Goal: Information Seeking & Learning: Learn about a topic

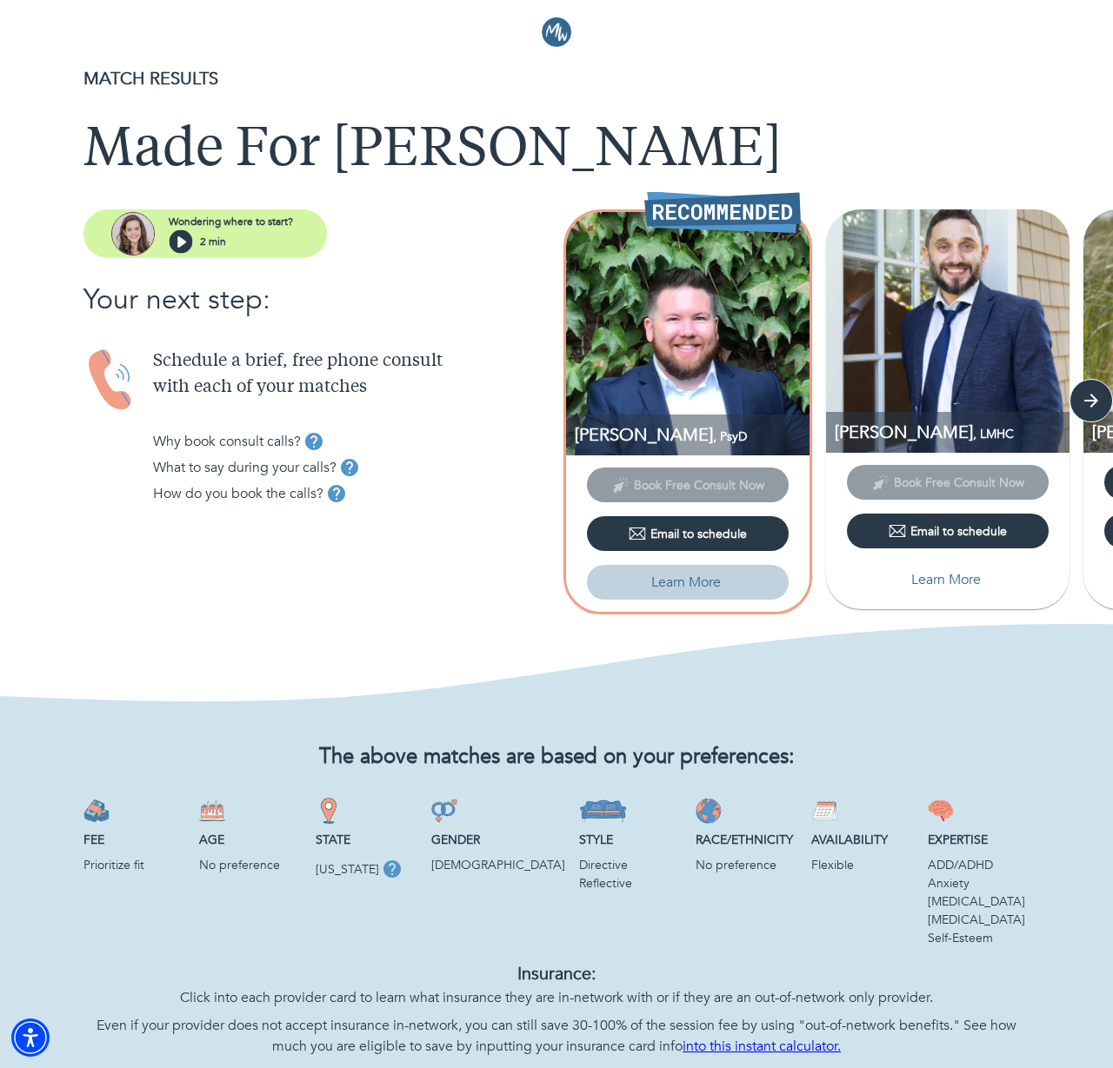
click at [694, 581] on p "Learn More" at bounding box center [686, 582] width 70 height 21
select select "2"
select select "1"
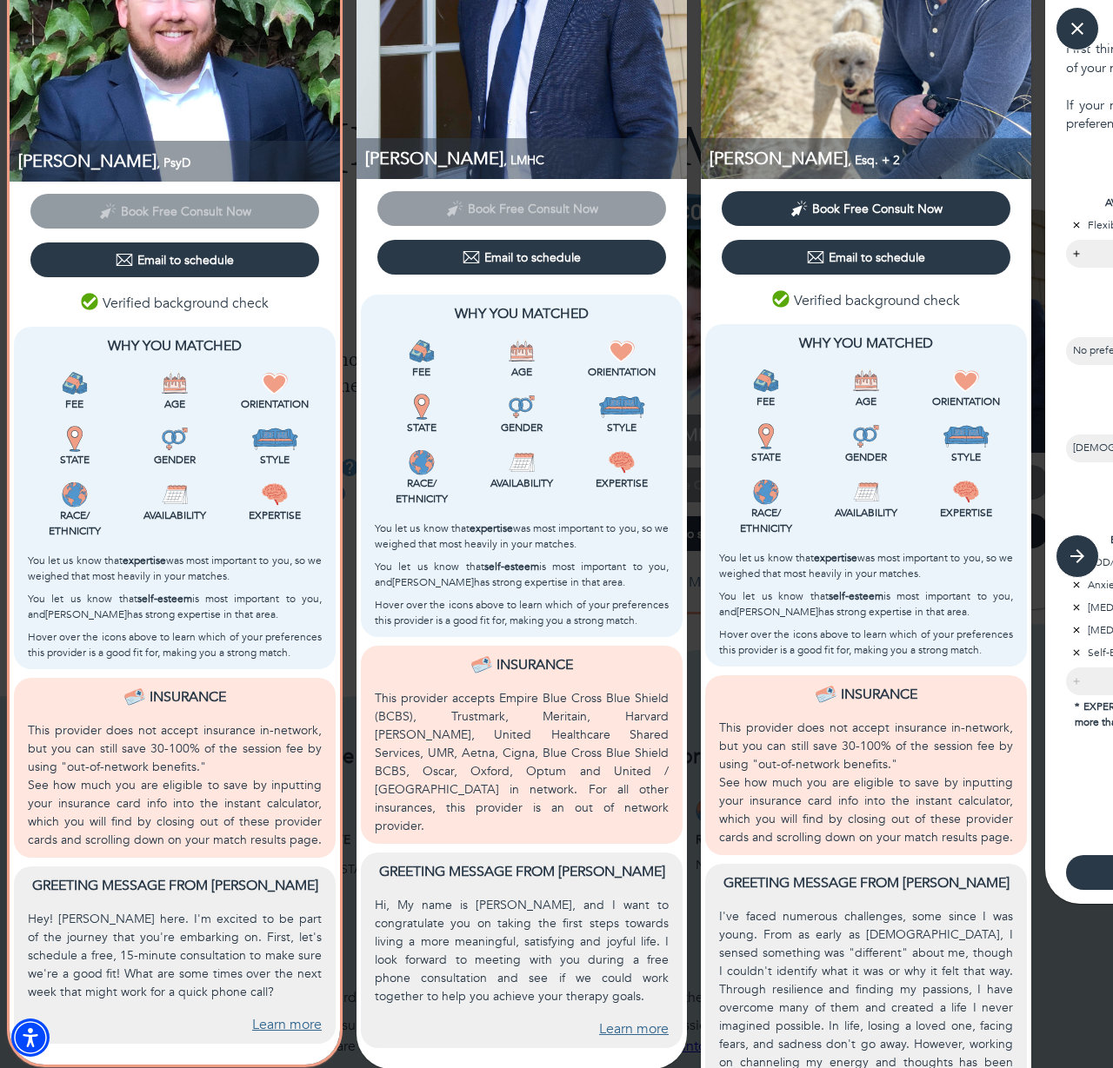
scroll to position [253, 0]
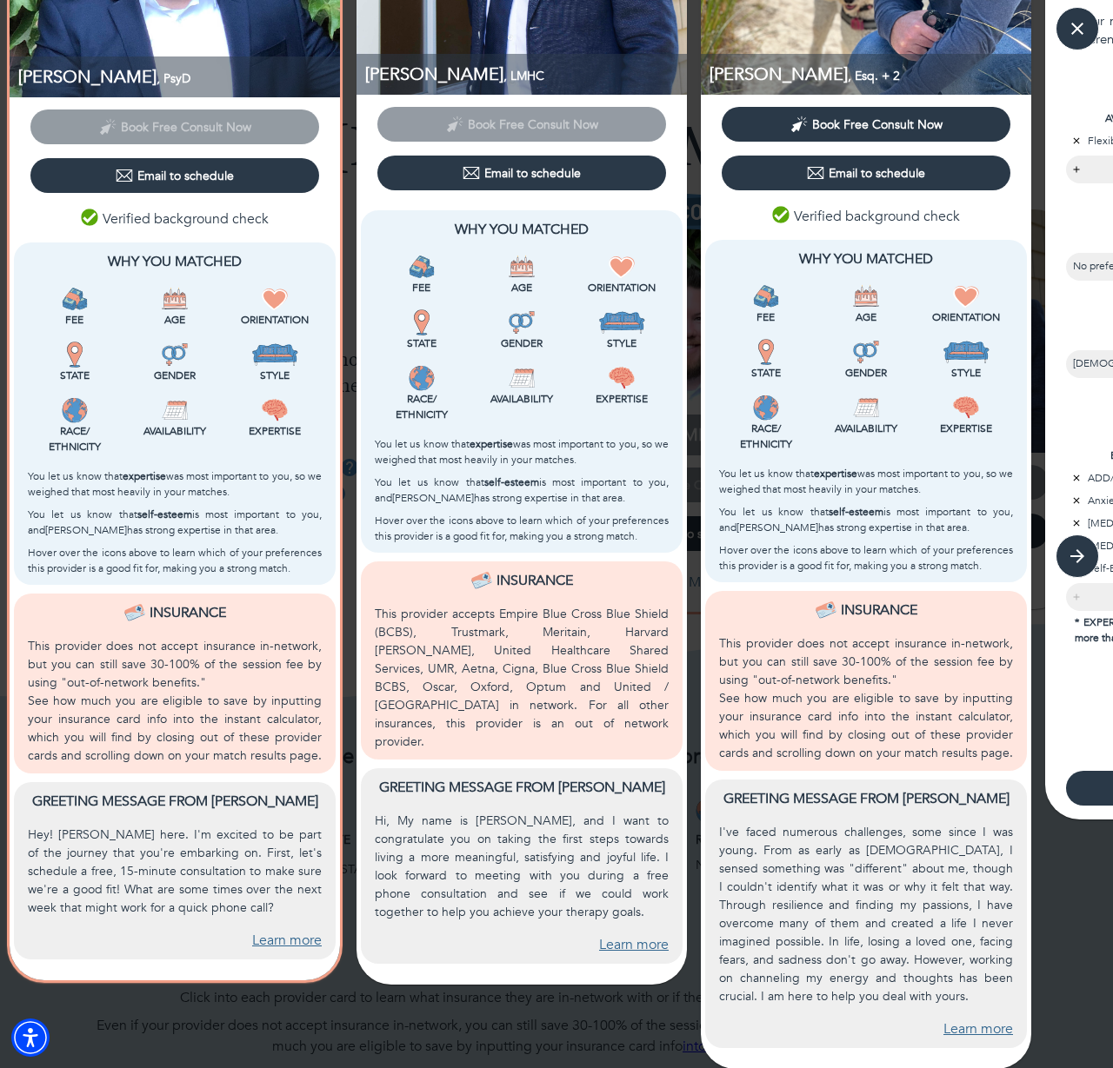
click at [870, 839] on p "I've faced numerous challenges, some since I was young. From as early as 3 year…" at bounding box center [866, 914] width 294 height 183
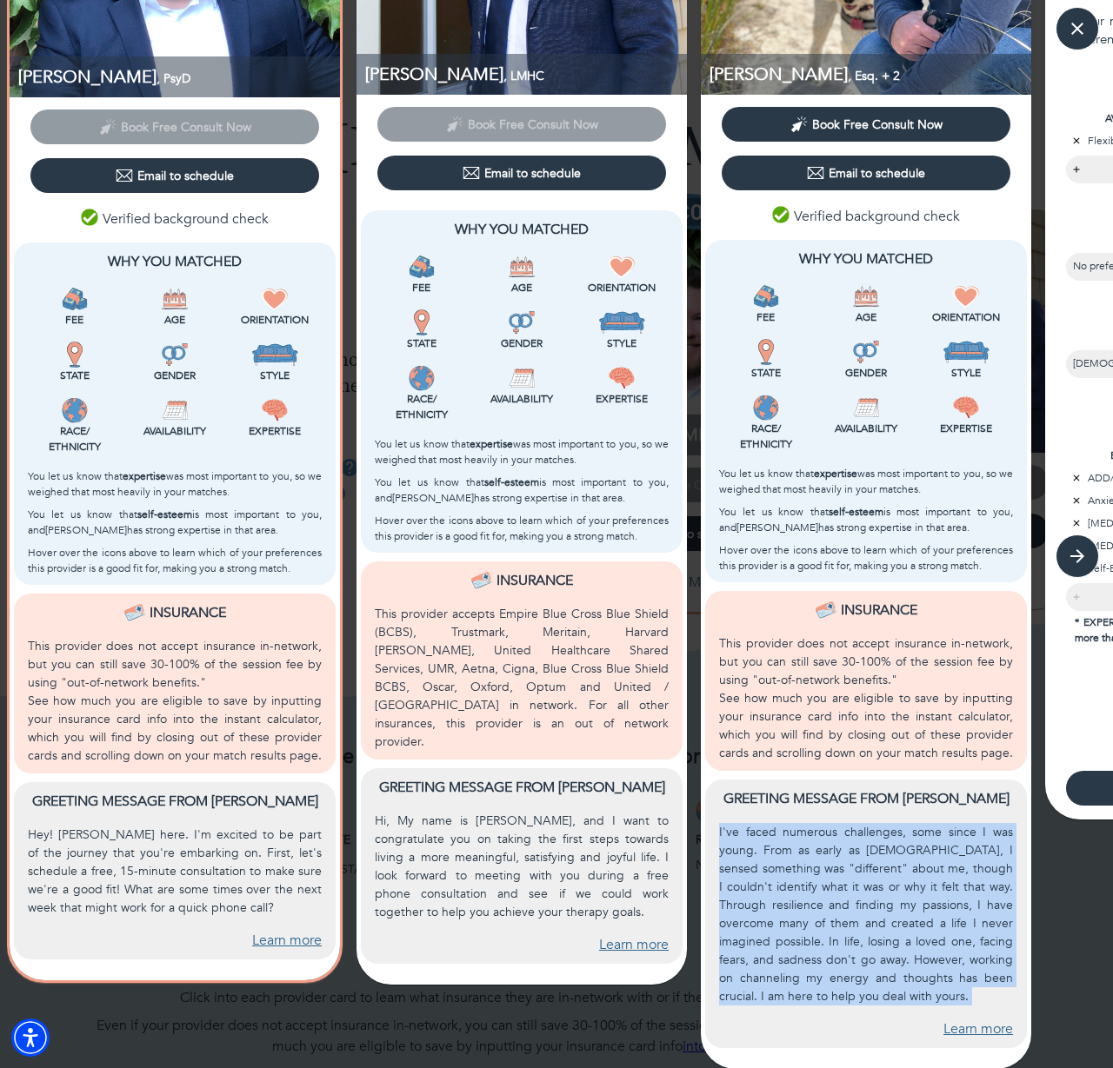
click at [870, 839] on p "I've faced numerous challenges, some since I was young. From as early as 3 year…" at bounding box center [866, 914] width 294 height 183
click at [871, 839] on p "I've faced numerous challenges, some since I was young. From as early as 3 year…" at bounding box center [866, 914] width 294 height 183
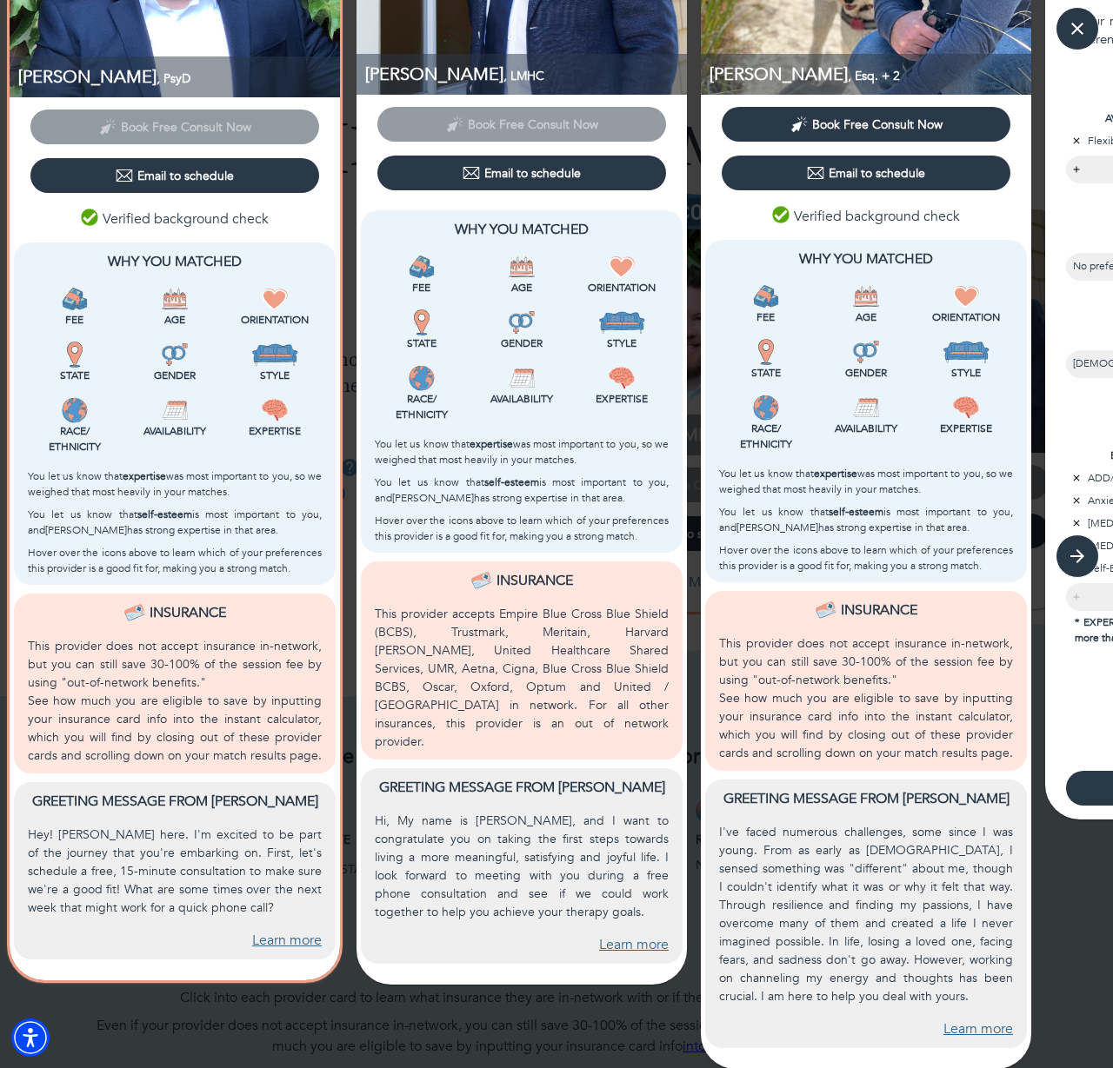
drag, startPoint x: 870, startPoint y: 882, endPoint x: 878, endPoint y: 895, distance: 15.2
click at [870, 882] on p "I've faced numerous challenges, some since I was young. From as early as 3 year…" at bounding box center [866, 914] width 294 height 183
drag, startPoint x: 911, startPoint y: 1005, endPoint x: 920, endPoint y: 1008, distance: 9.1
click at [911, 1006] on div "Learn more" at bounding box center [866, 1023] width 294 height 34
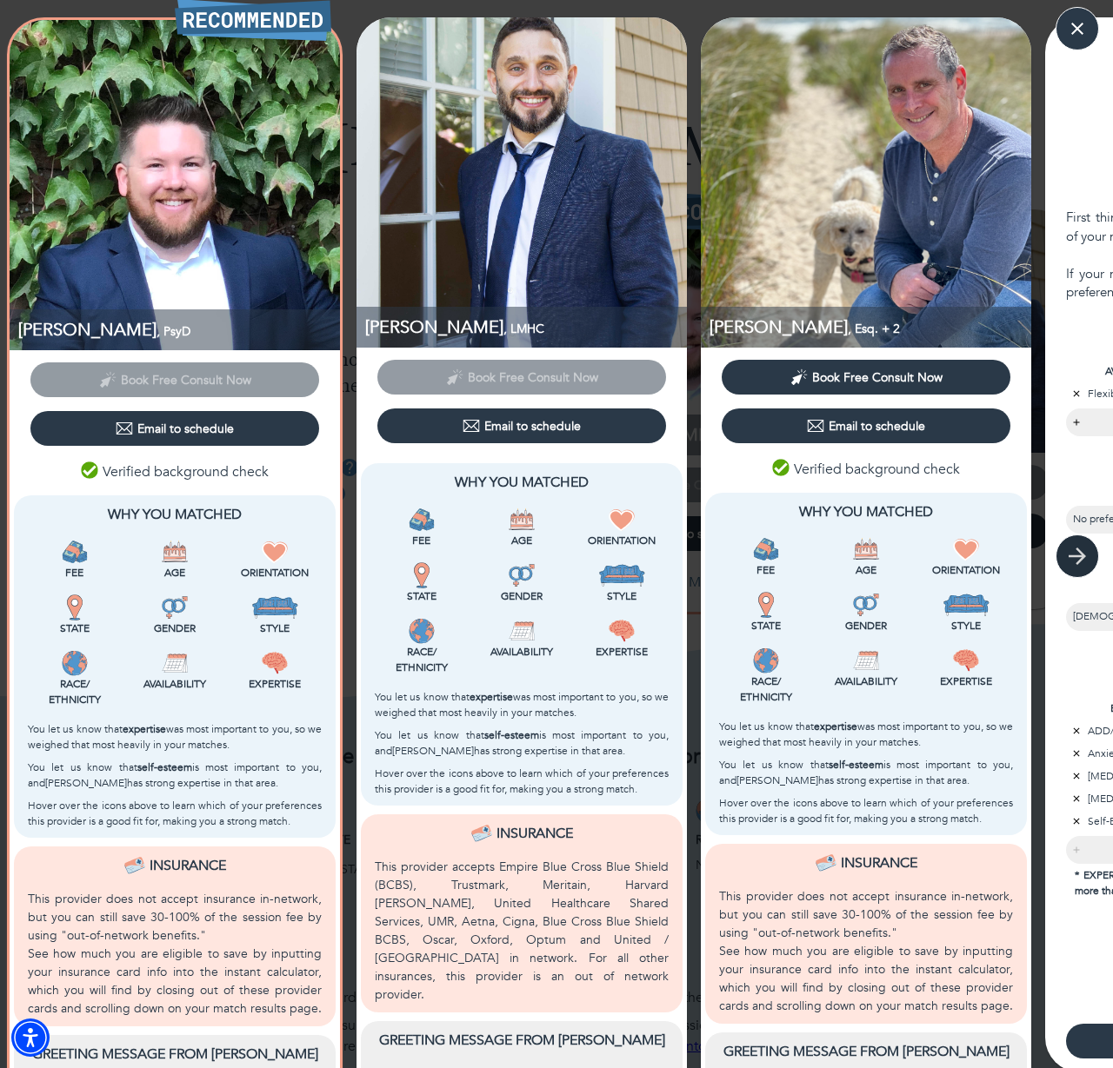
click at [1076, 543] on icon "button" at bounding box center [1077, 556] width 26 height 26
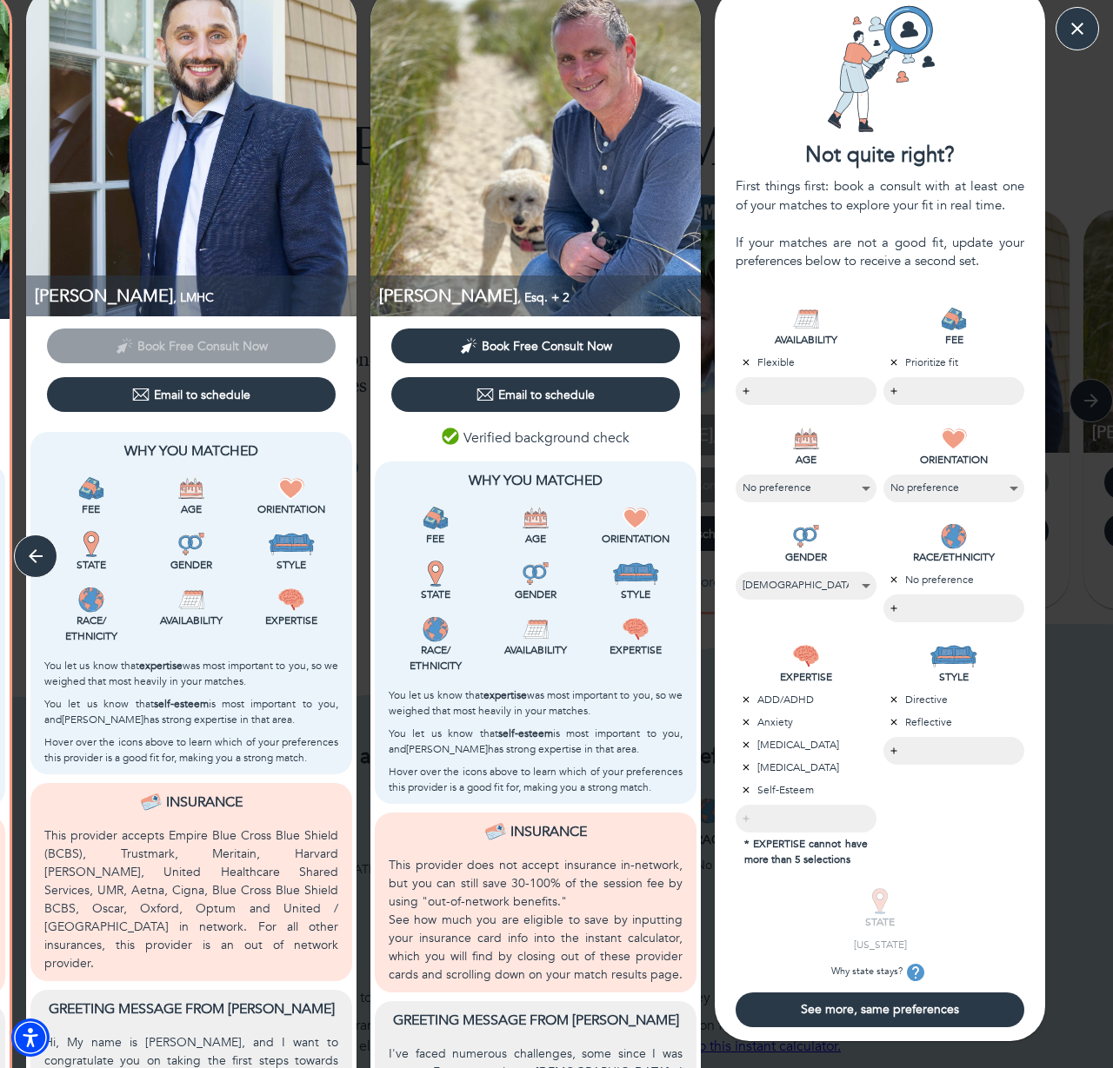
scroll to position [29, 0]
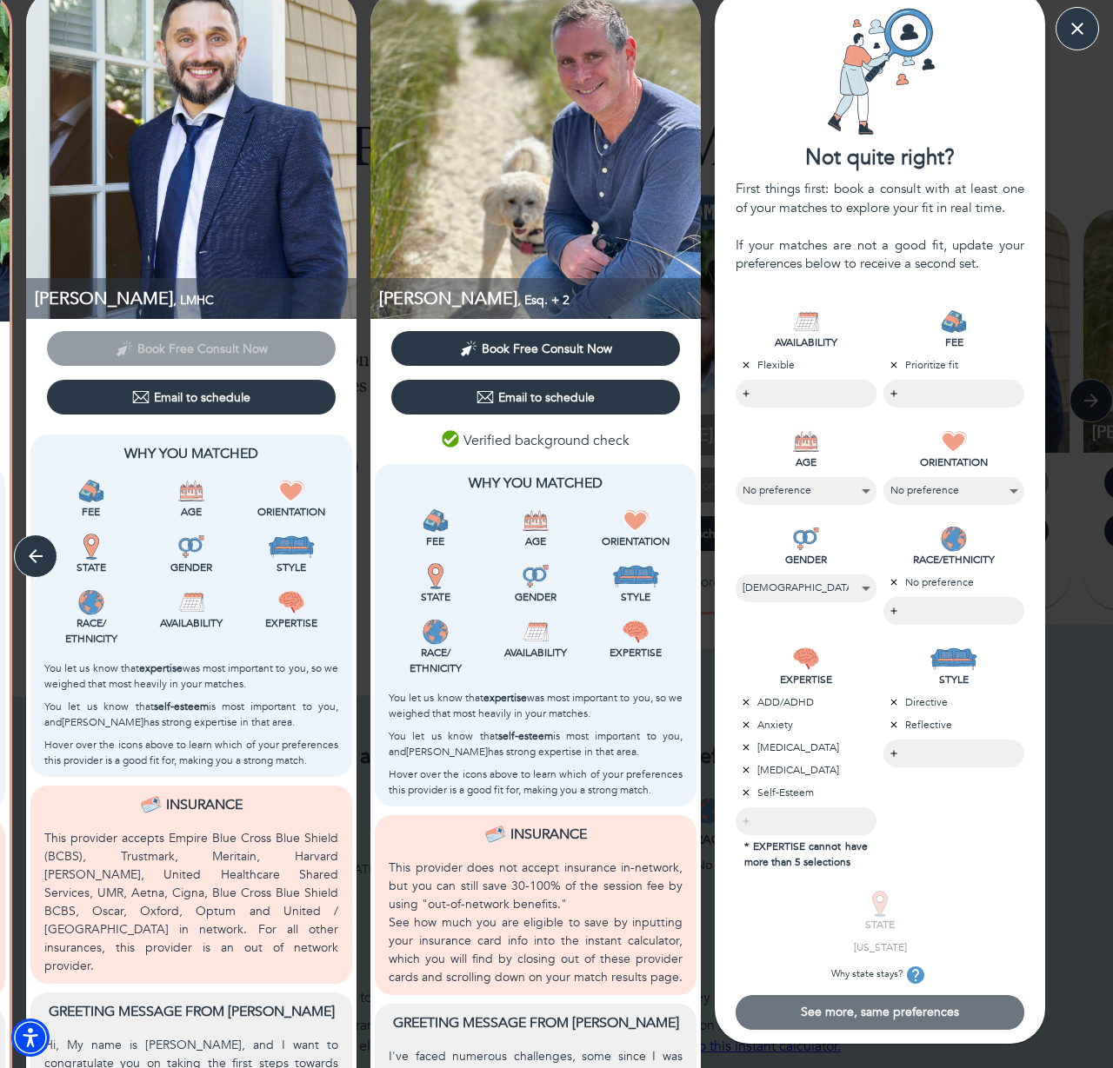
click at [873, 1012] on span "See more, same preferences" at bounding box center [879, 1012] width 275 height 17
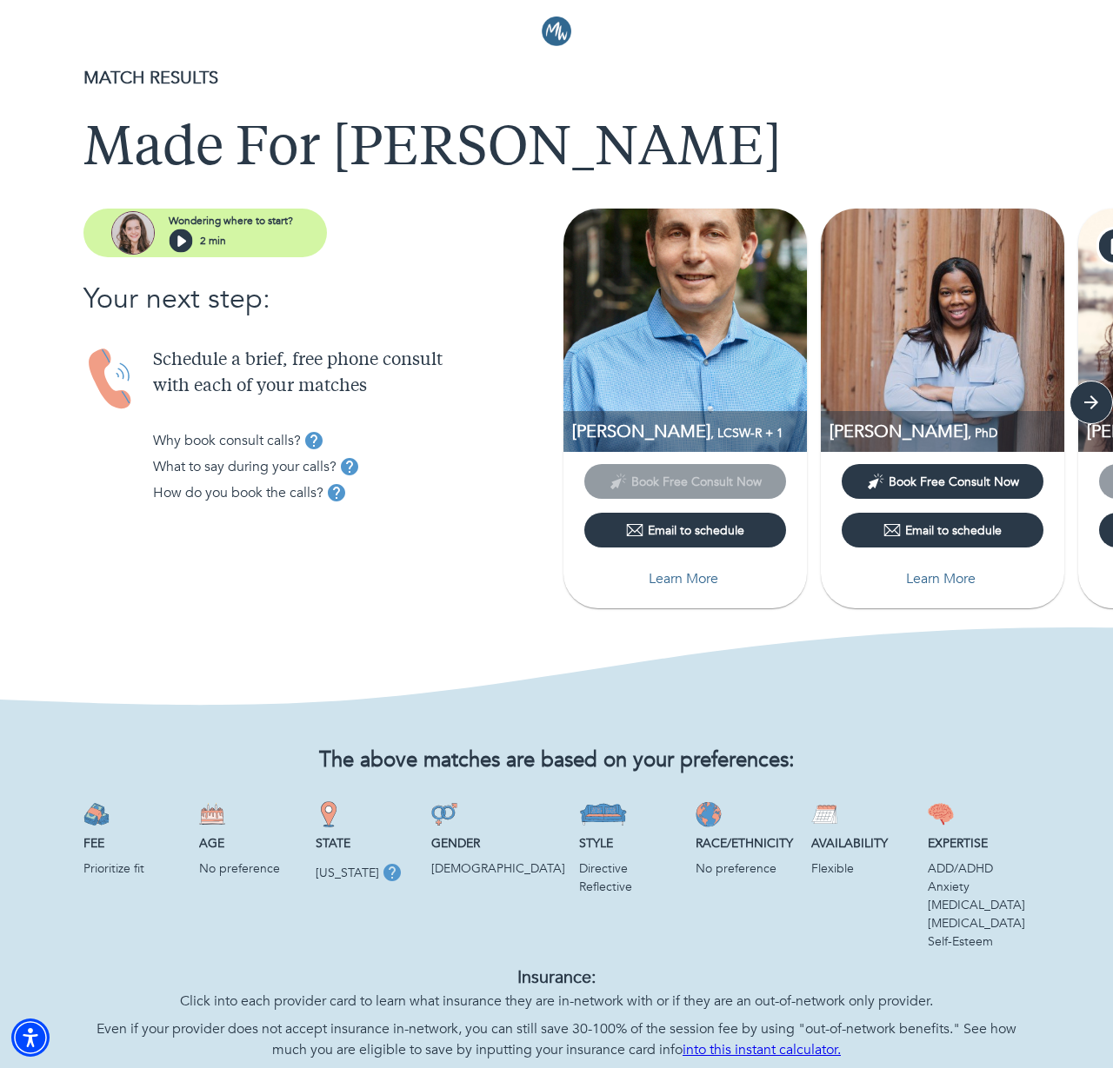
scroll to position [0, 0]
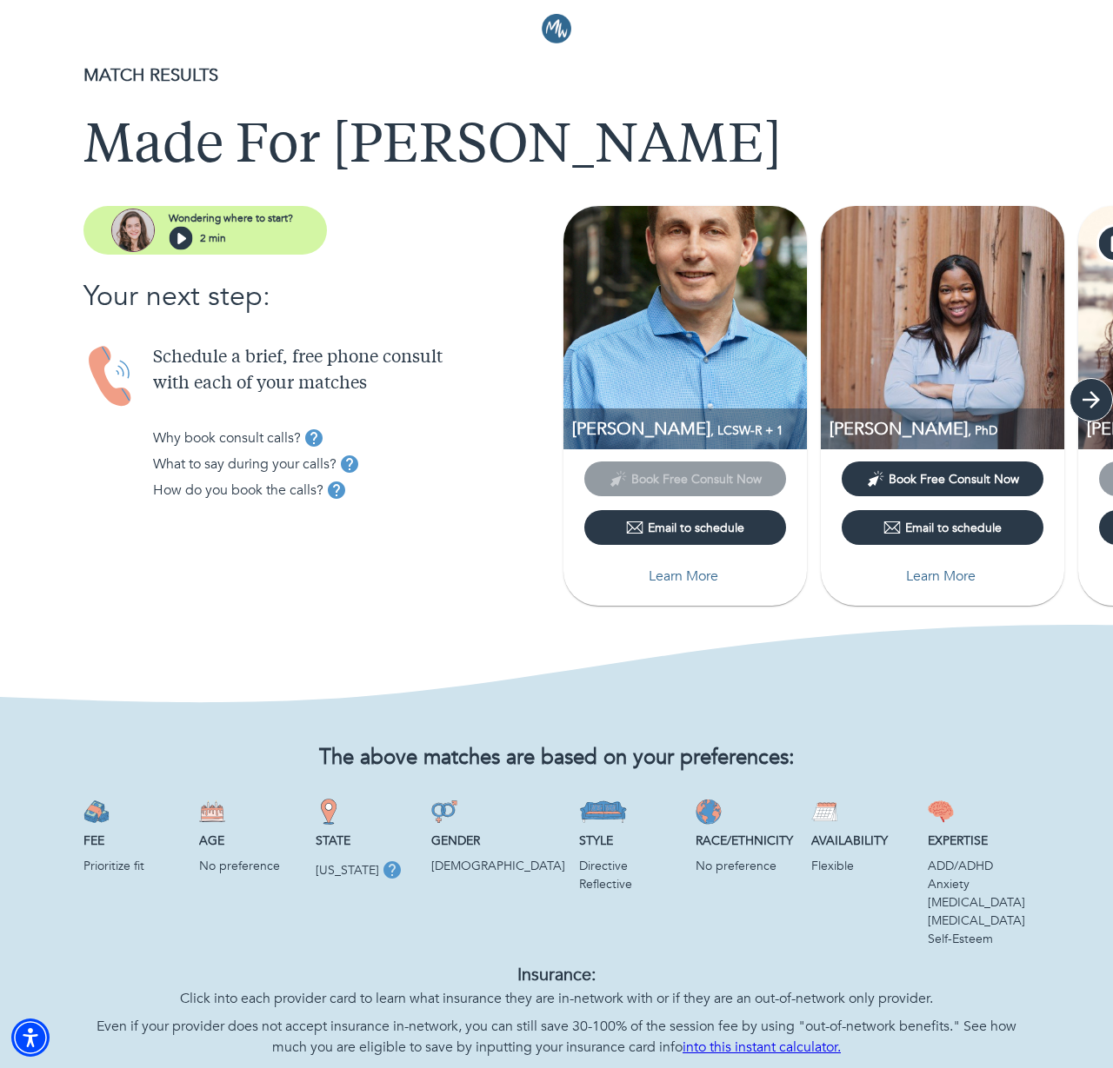
click at [1085, 402] on icon "button" at bounding box center [1091, 400] width 26 height 26
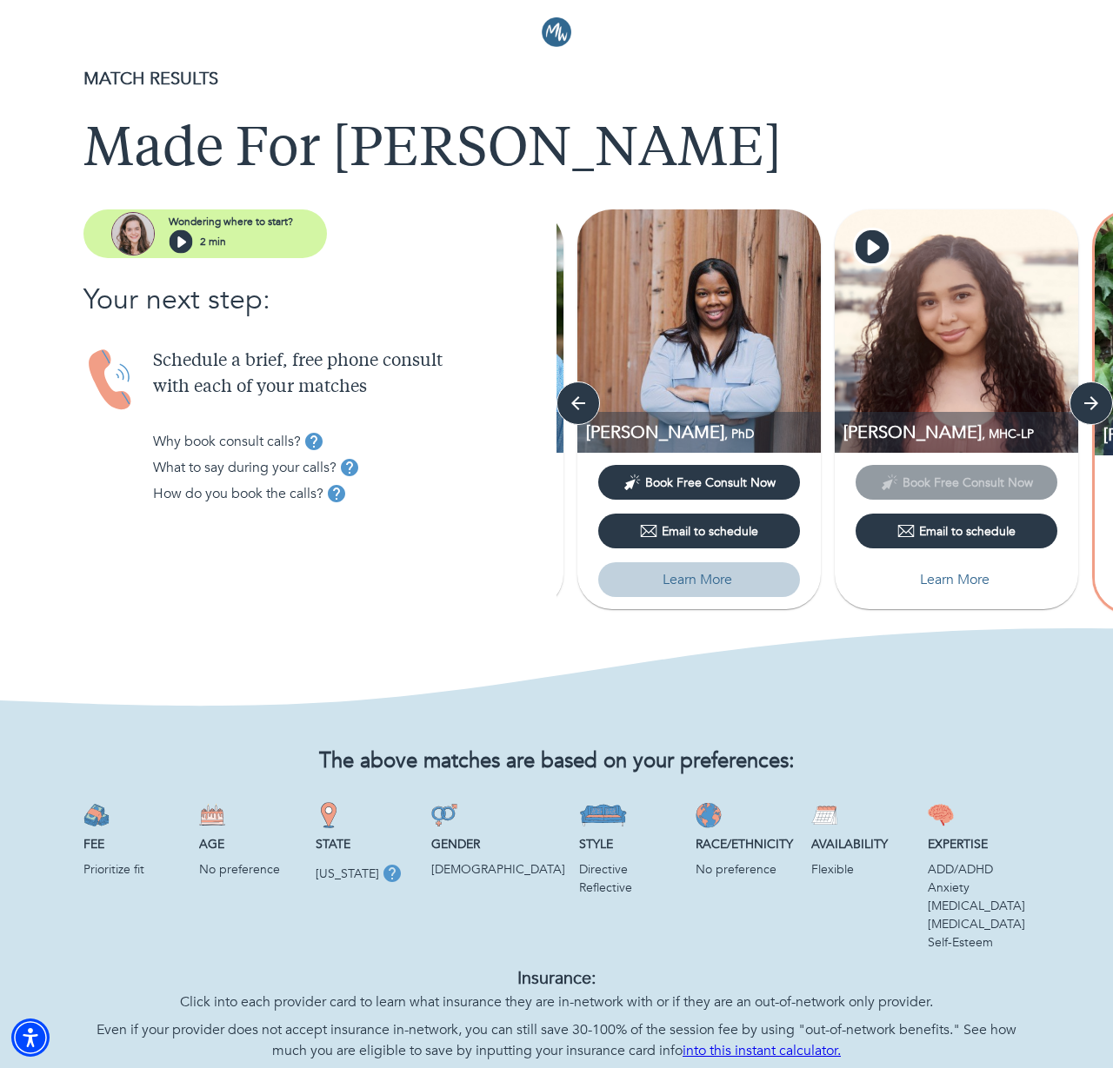
click at [697, 575] on p "Learn More" at bounding box center [697, 579] width 70 height 21
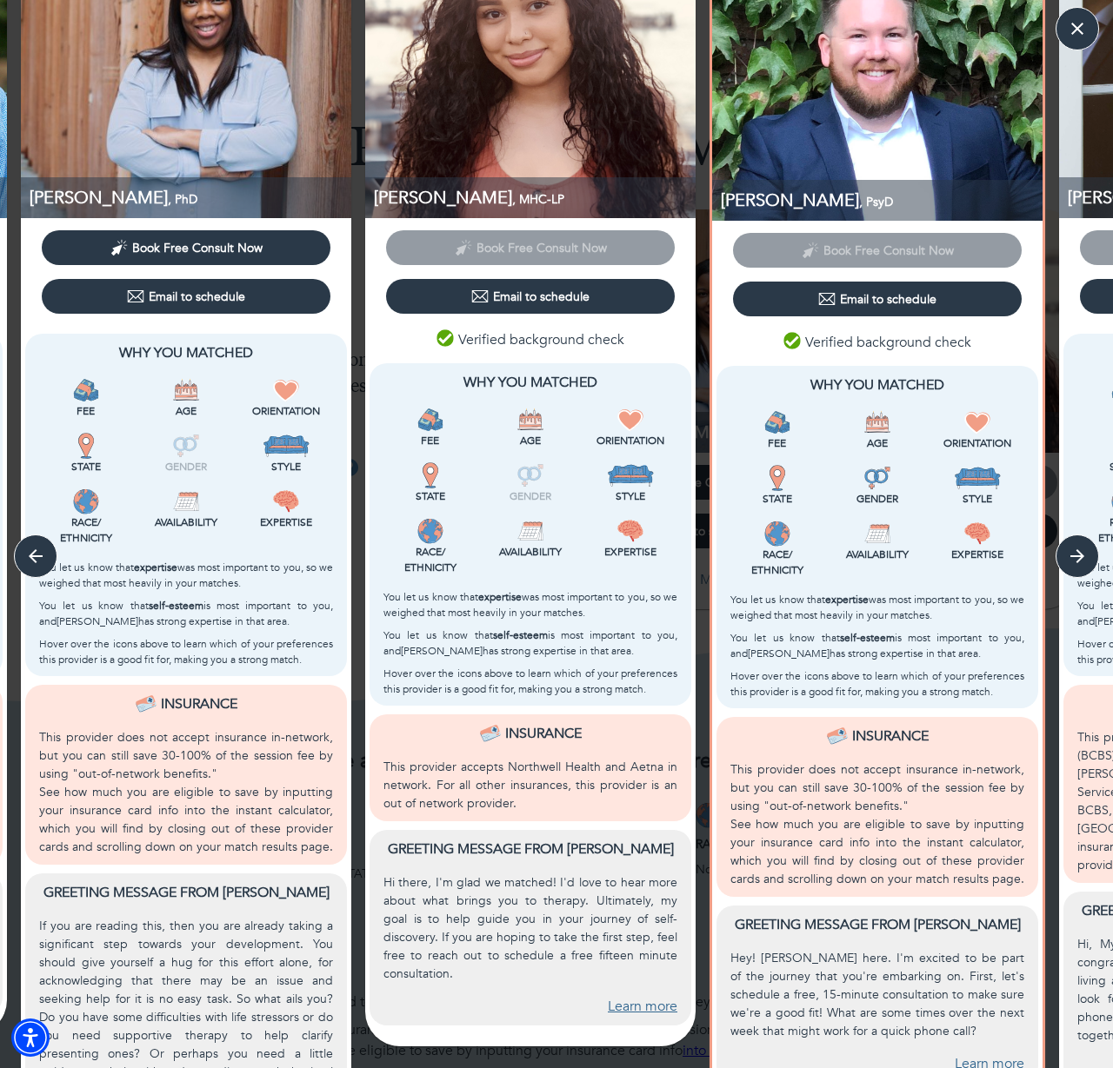
scroll to position [253, 0]
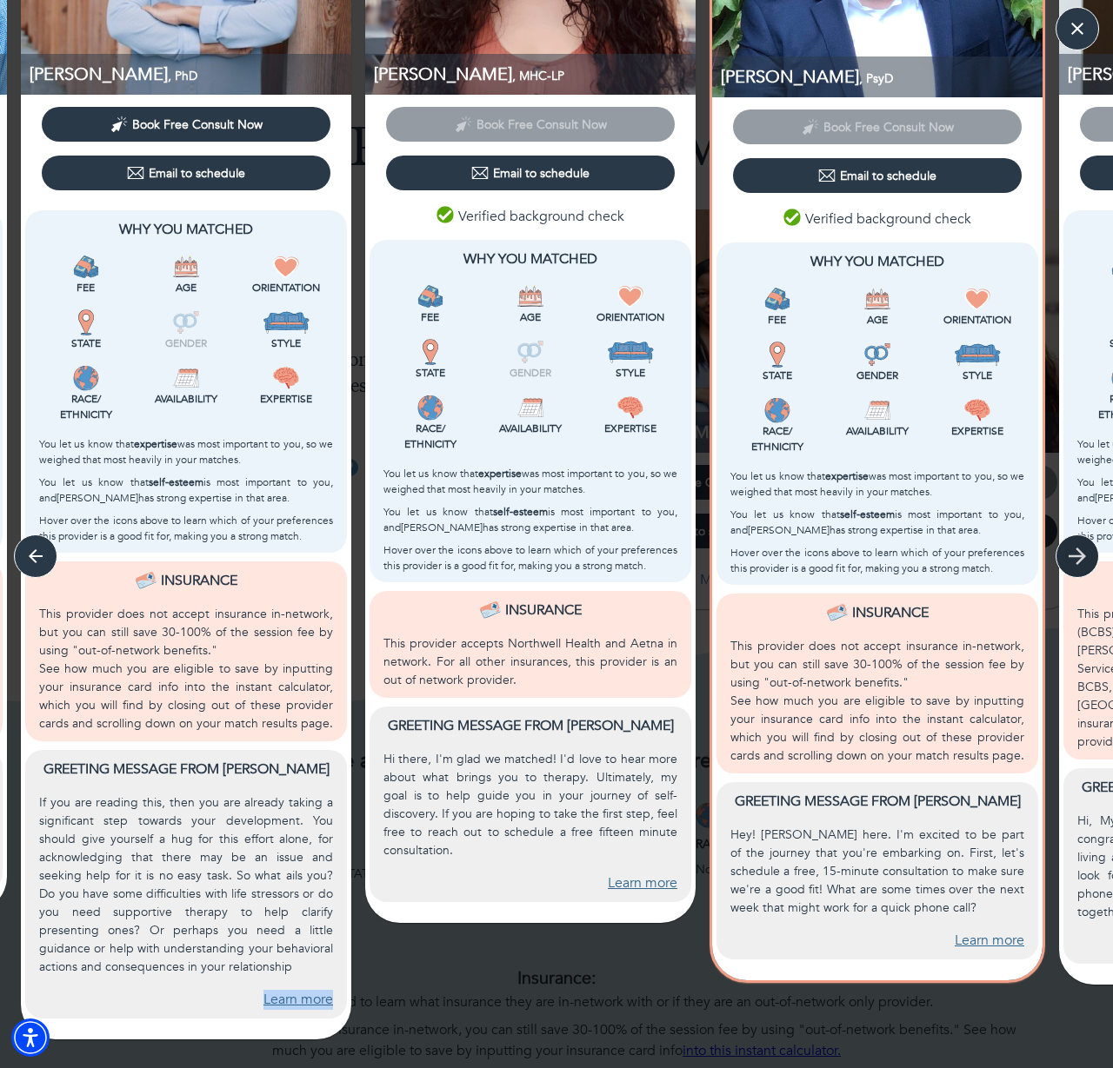
click at [1066, 548] on icon "button" at bounding box center [1077, 556] width 26 height 26
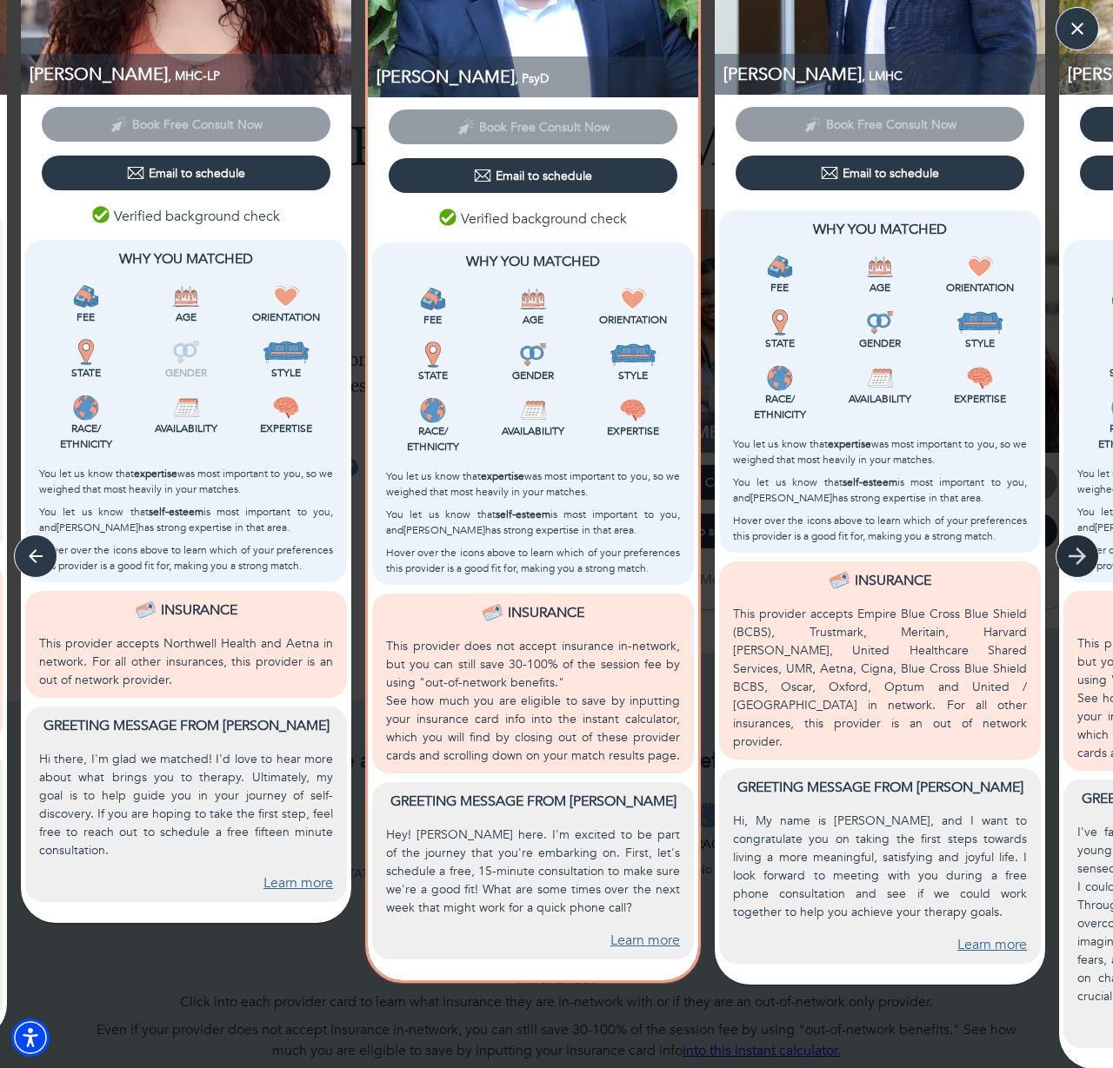
click at [1066, 549] on icon "button" at bounding box center [1077, 556] width 26 height 26
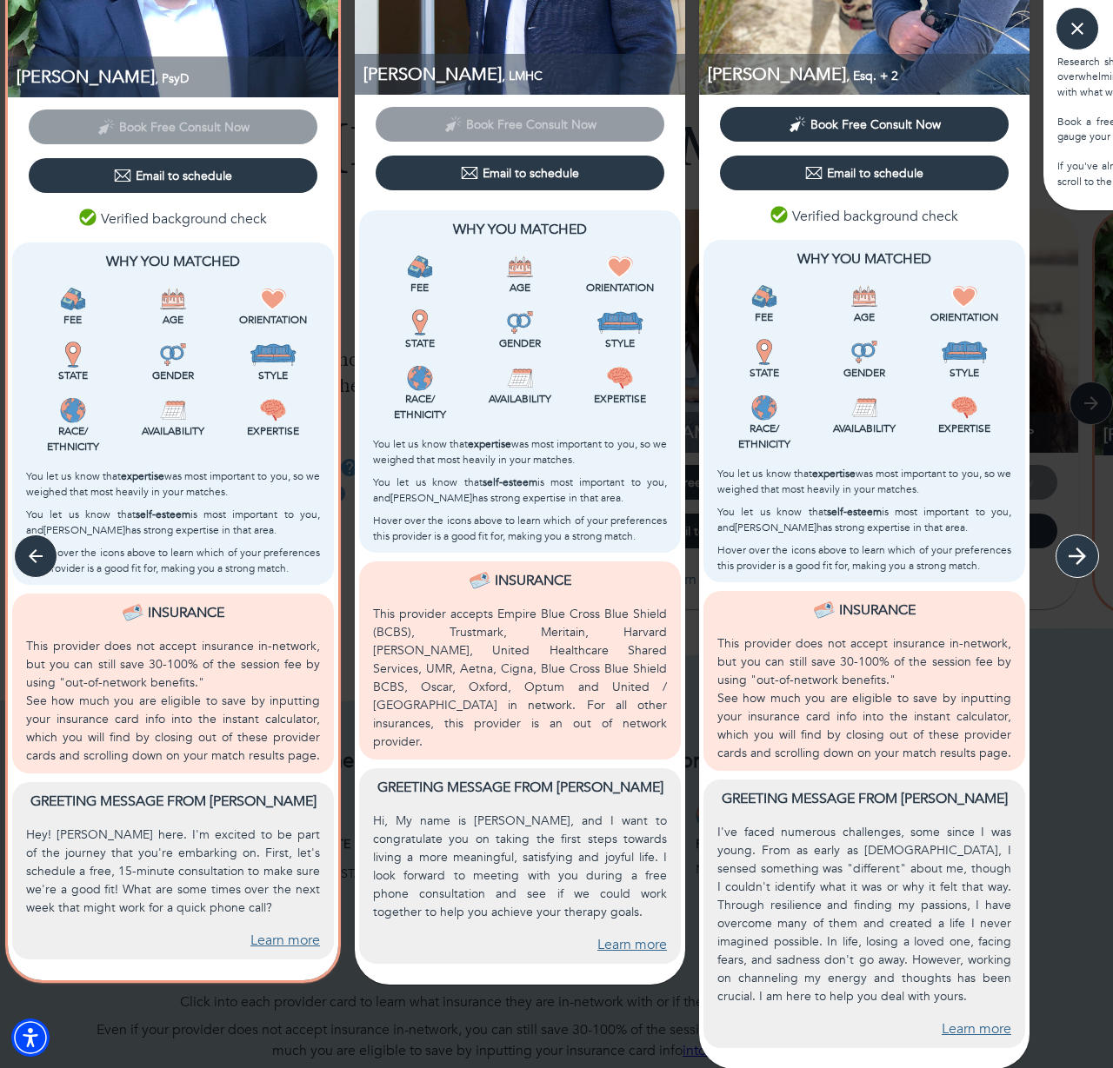
click at [1066, 549] on icon "button" at bounding box center [1077, 556] width 26 height 26
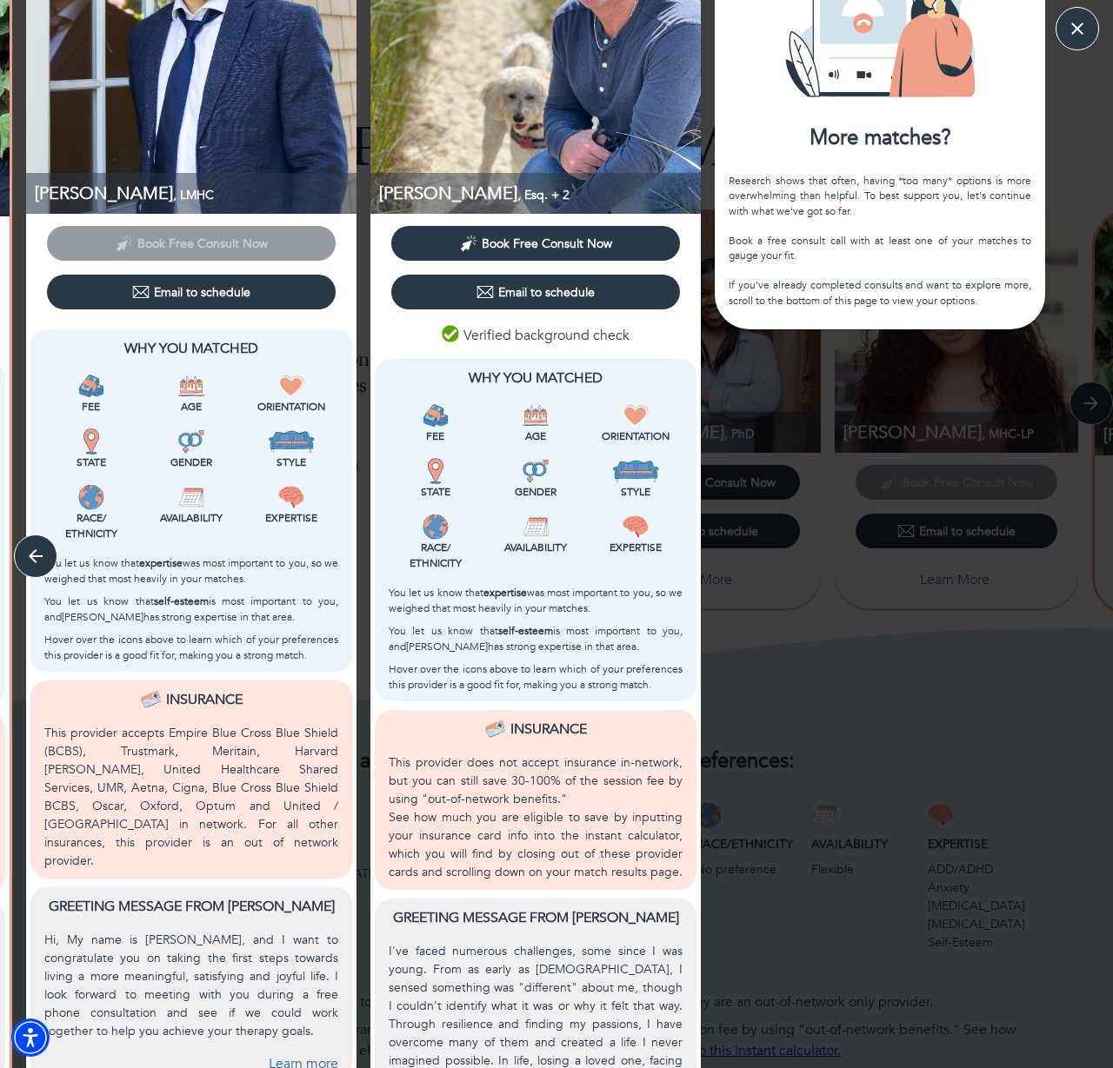
scroll to position [0, 0]
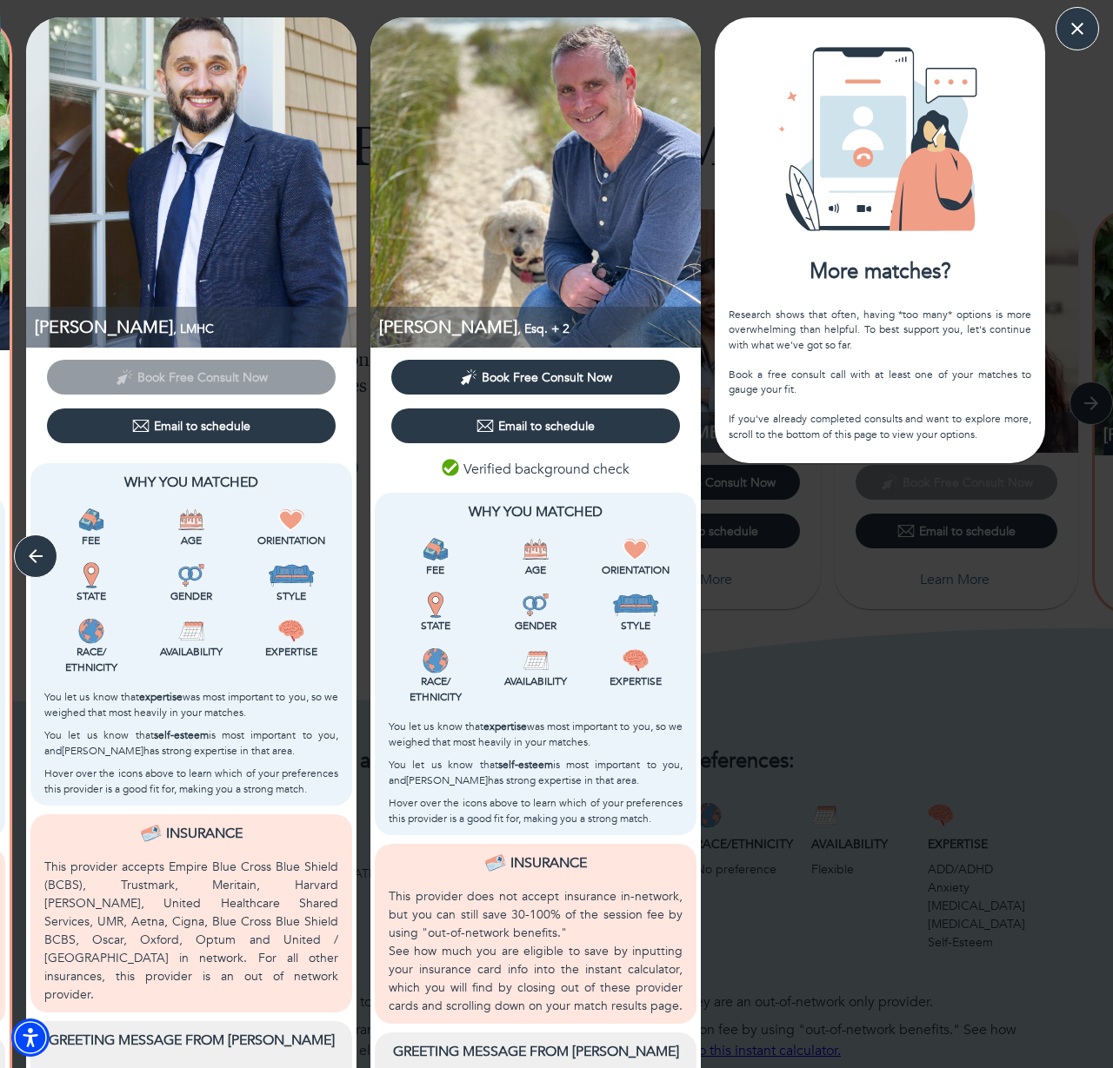
click at [896, 414] on div "Research shows that often, having *too many* options is more overwhelming than …" at bounding box center [880, 375] width 303 height 134
click at [1077, 32] on icon "button" at bounding box center [1077, 29] width 26 height 26
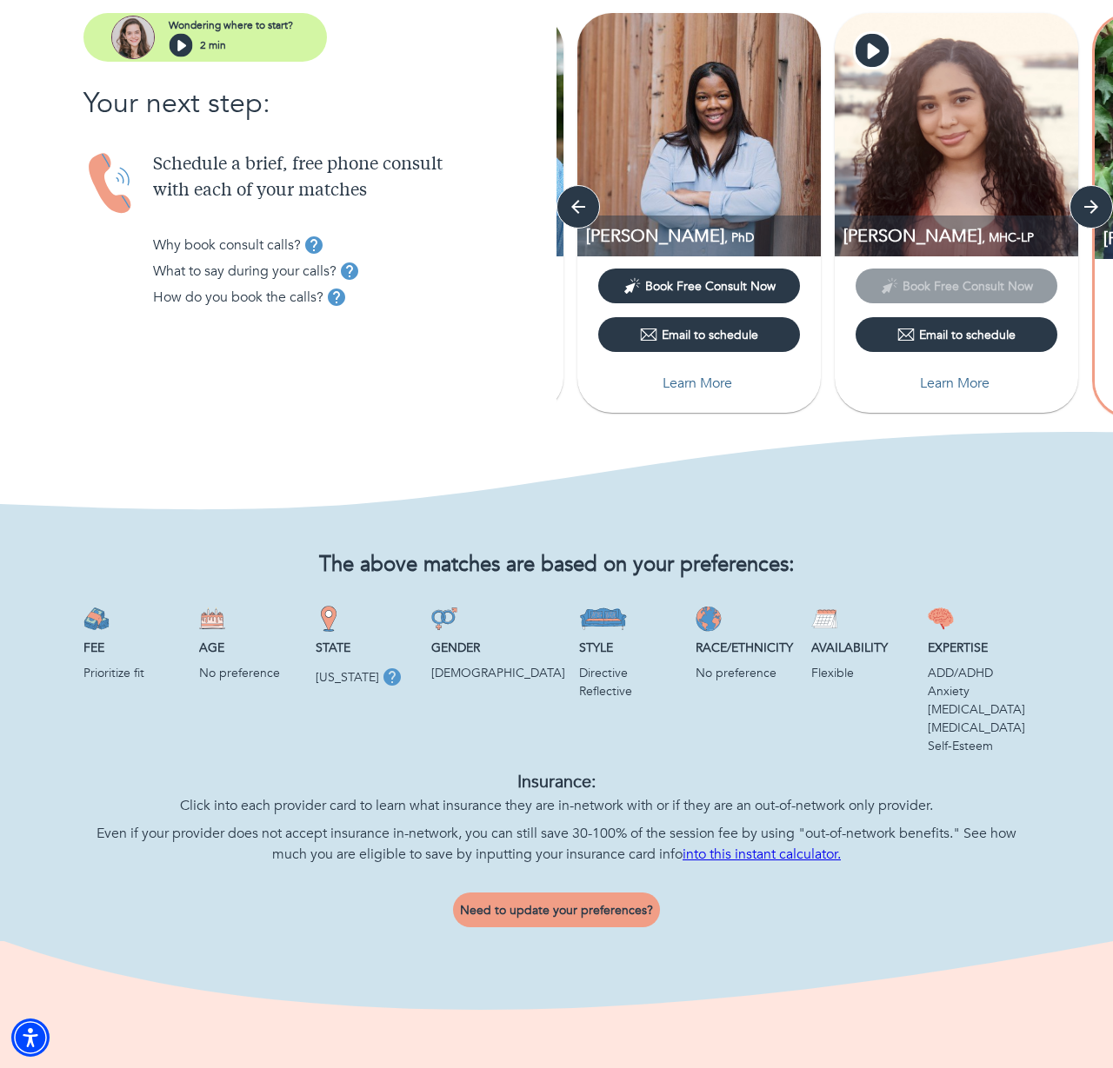
scroll to position [202, 0]
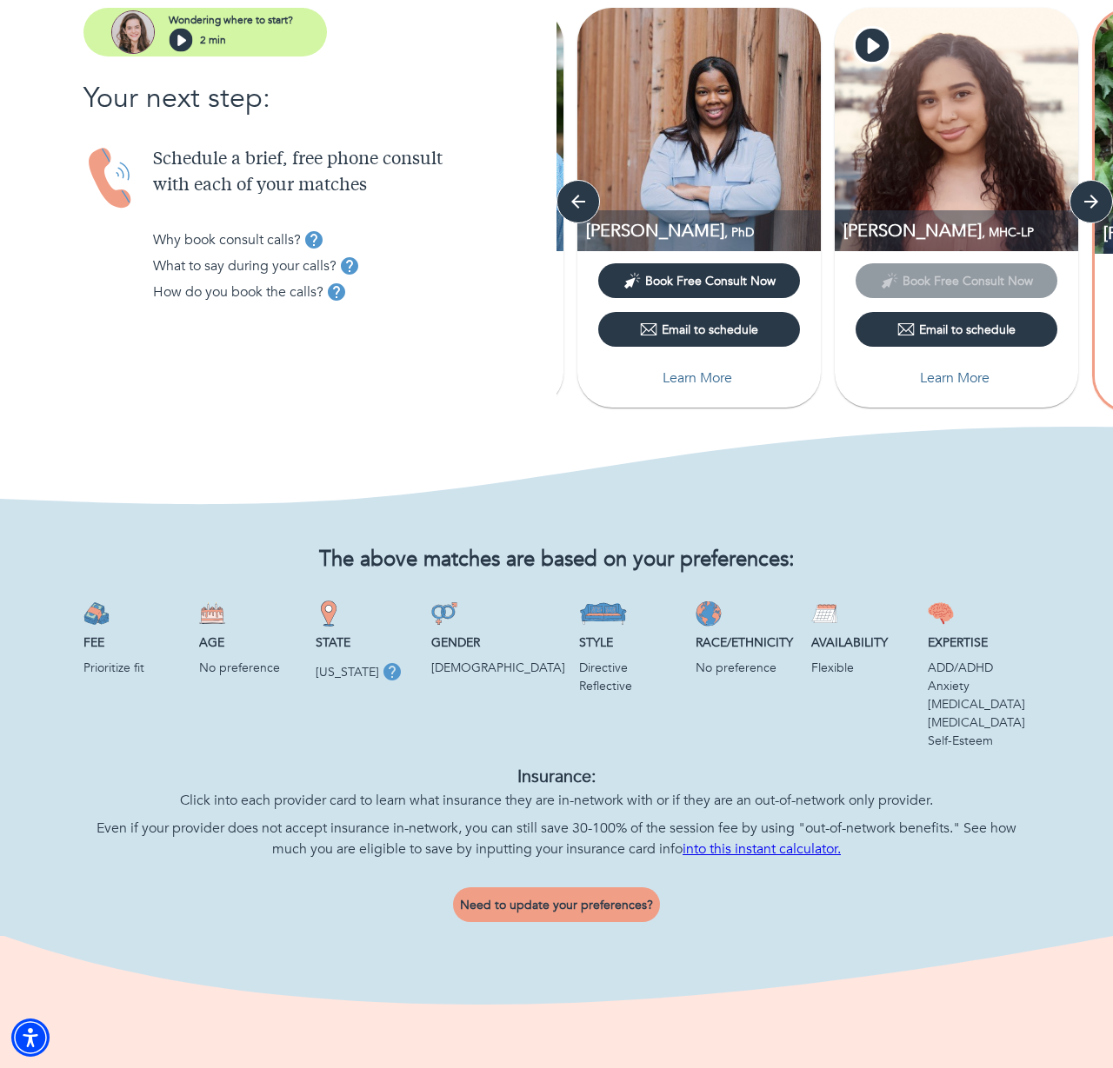
click at [460, 805] on p "Click into each provider card to learn what insurance they are in-network with …" at bounding box center [556, 800] width 946 height 21
click at [461, 805] on p "Click into each provider card to learn what insurance they are in-network with …" at bounding box center [556, 800] width 946 height 21
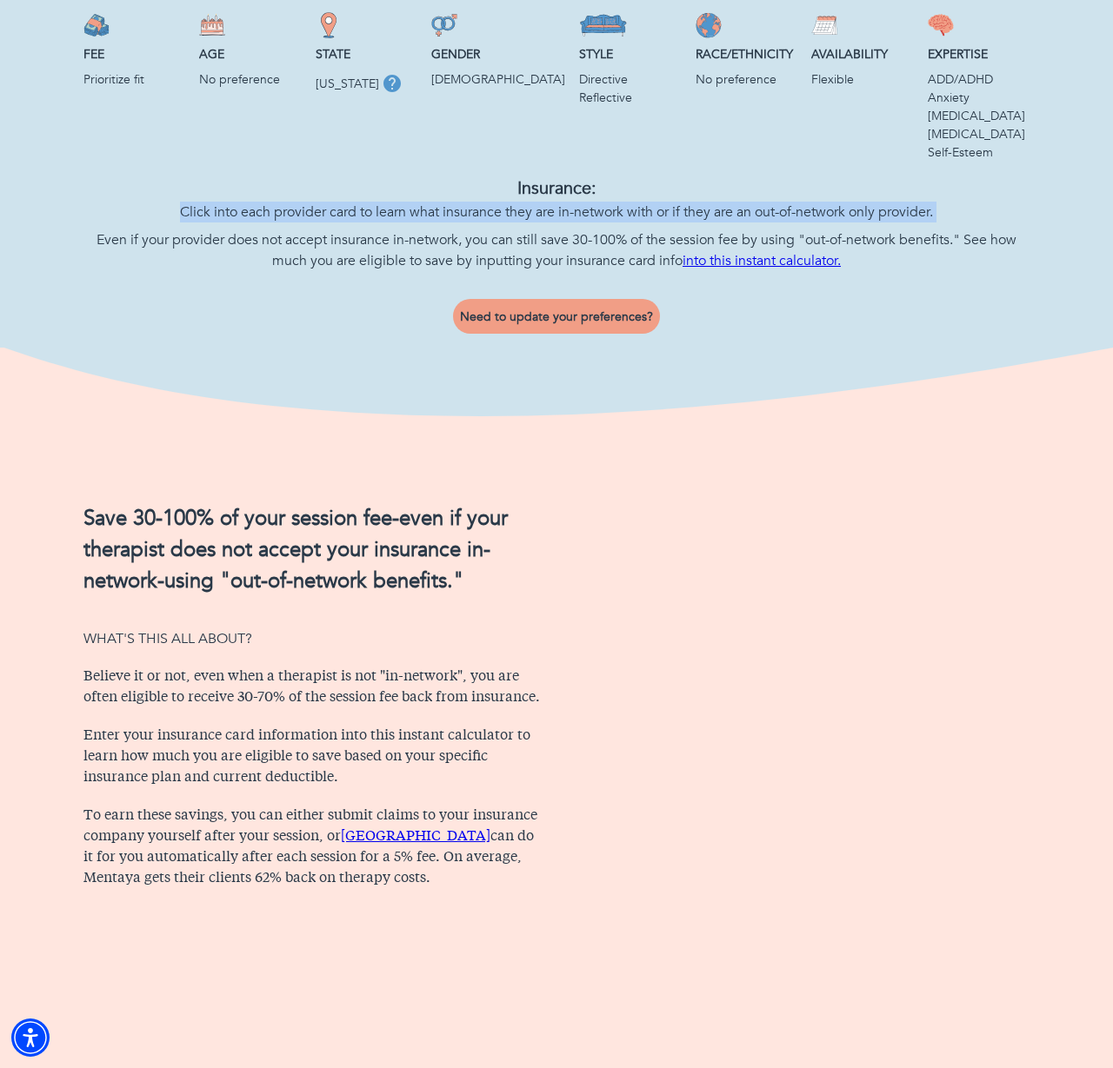
scroll to position [853, 0]
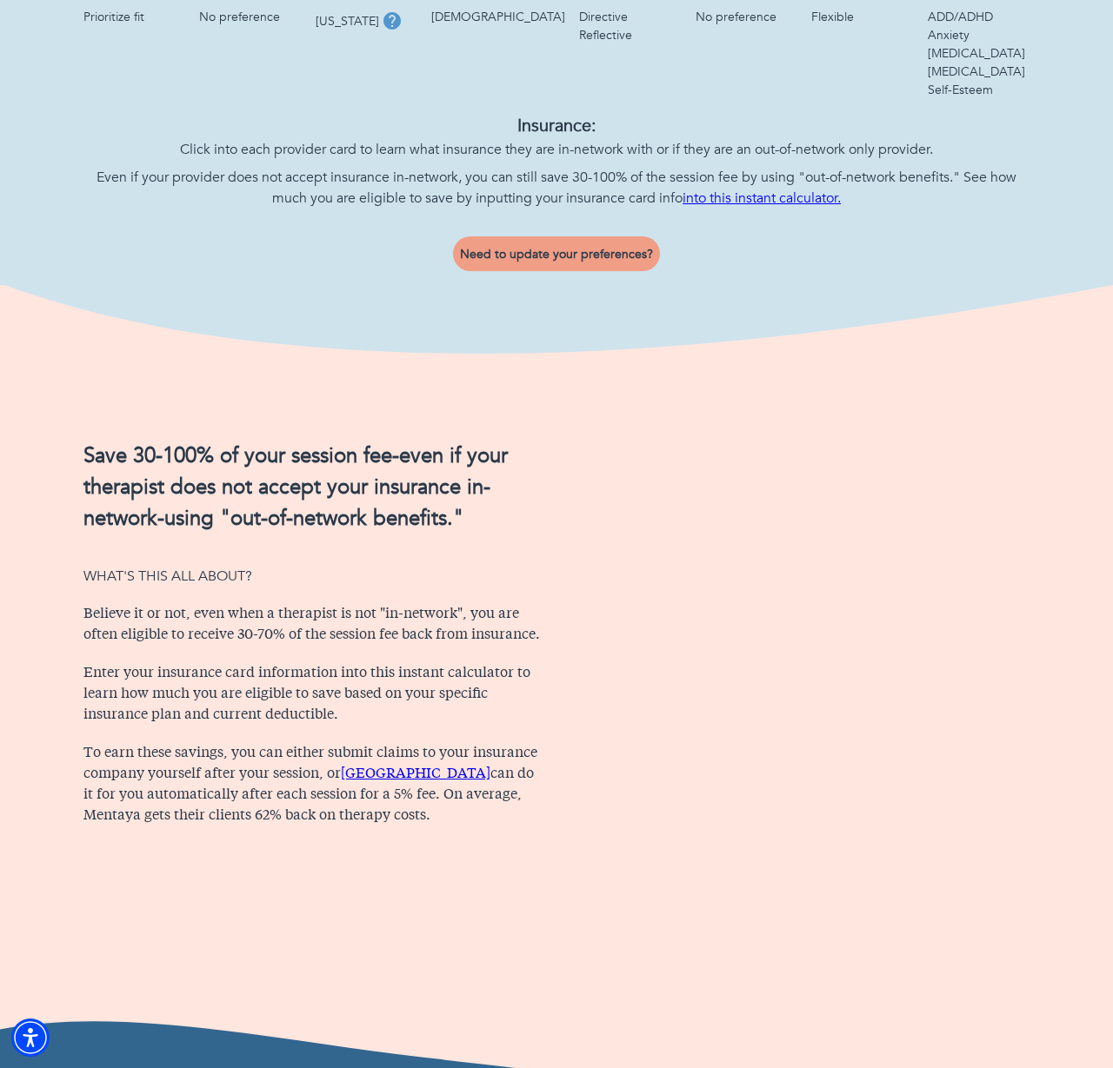
click at [275, 493] on h2 "Save 30-100% of your session fee-even if your therapist does not accept your in…" at bounding box center [314, 488] width 463 height 94
click at [274, 494] on h2 "Save 30-100% of your session fee-even if your therapist does not accept your in…" at bounding box center [314, 488] width 463 height 94
click at [256, 627] on p "Believe it or not, even when a therapist is not "in-network", you are often eli…" at bounding box center [314, 625] width 463 height 42
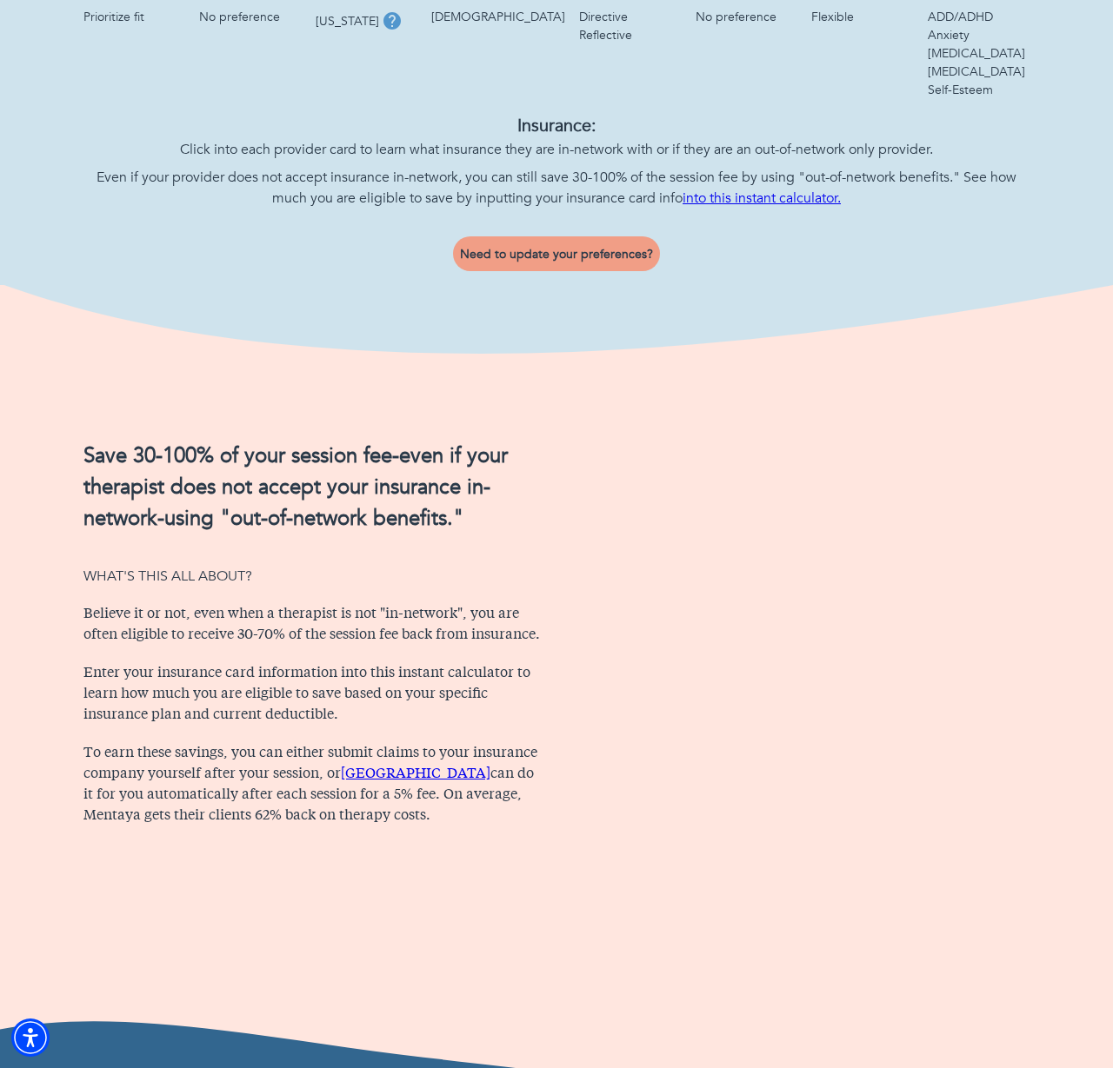
click at [256, 627] on p "Believe it or not, even when a therapist is not "in-network", you are often eli…" at bounding box center [314, 625] width 463 height 42
click at [232, 754] on p "To earn these savings, you can either submit claims to your insurance company y…" at bounding box center [314, 784] width 463 height 83
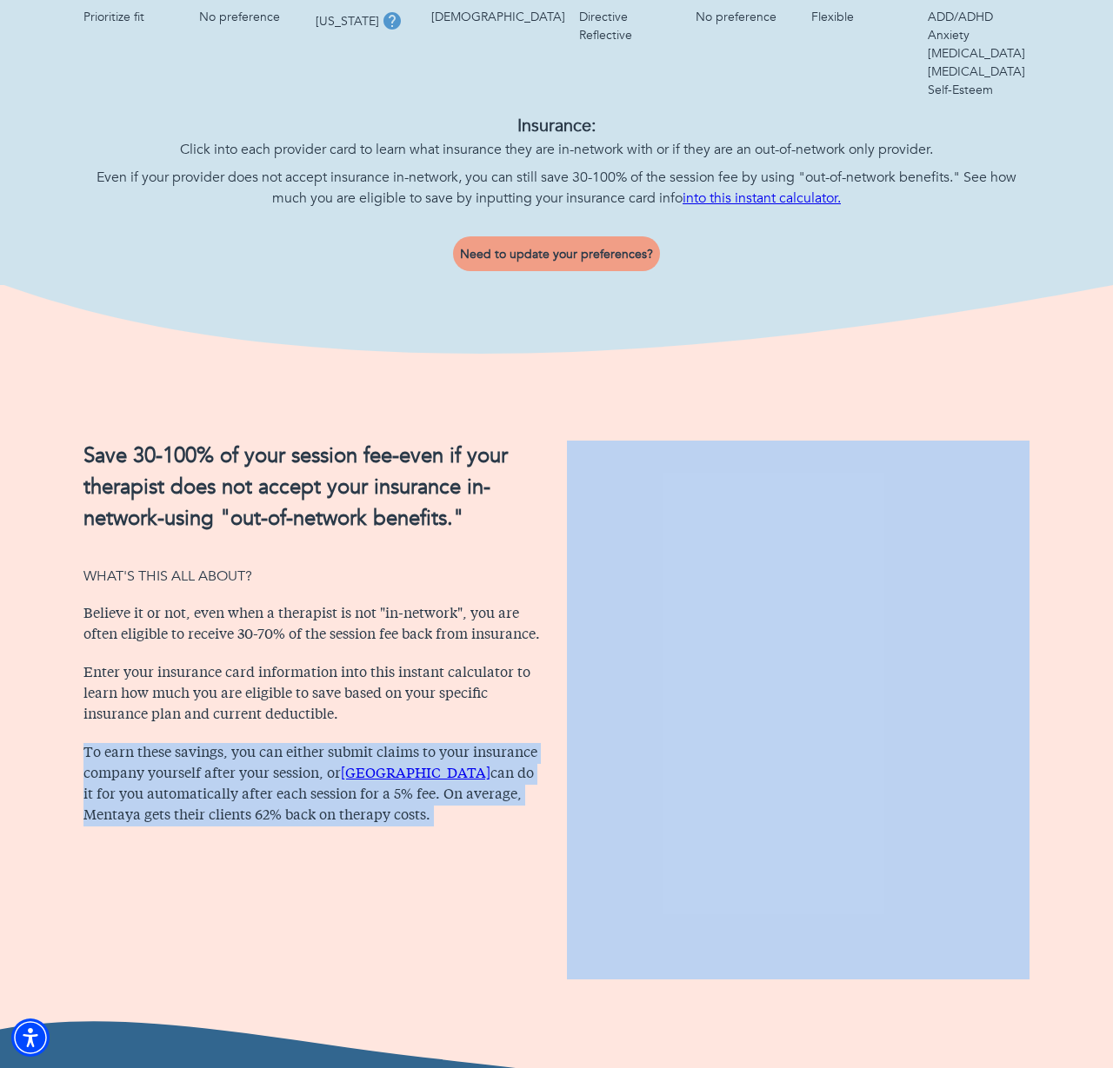
click at [232, 754] on p "To earn these savings, you can either submit claims to your insurance company y…" at bounding box center [314, 784] width 463 height 83
click at [275, 765] on p "To earn these savings, you can either submit claims to your insurance company y…" at bounding box center [314, 784] width 463 height 83
click at [238, 807] on p "To earn these savings, you can either submit claims to your insurance company y…" at bounding box center [314, 784] width 463 height 83
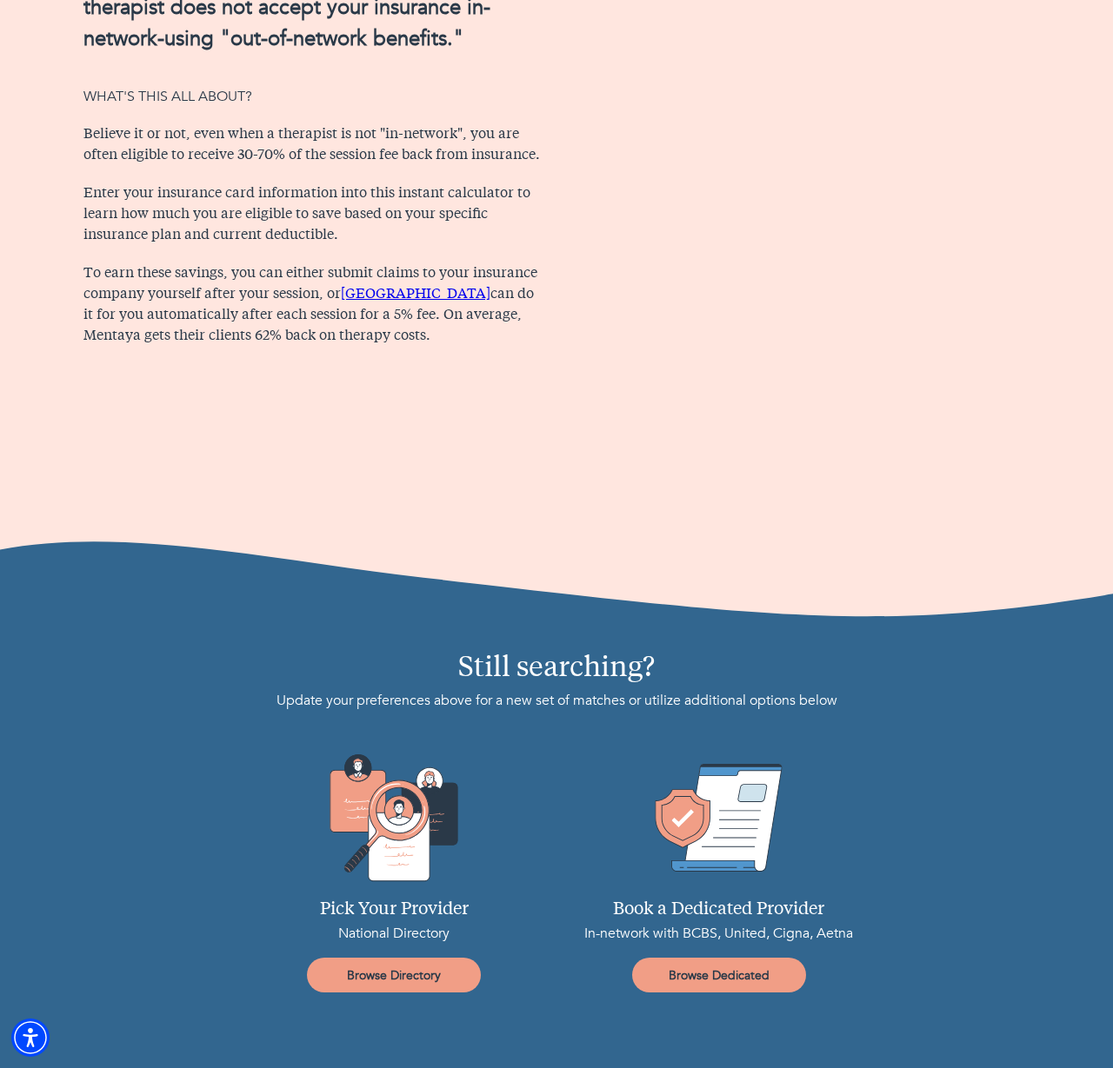
scroll to position [1396, 0]
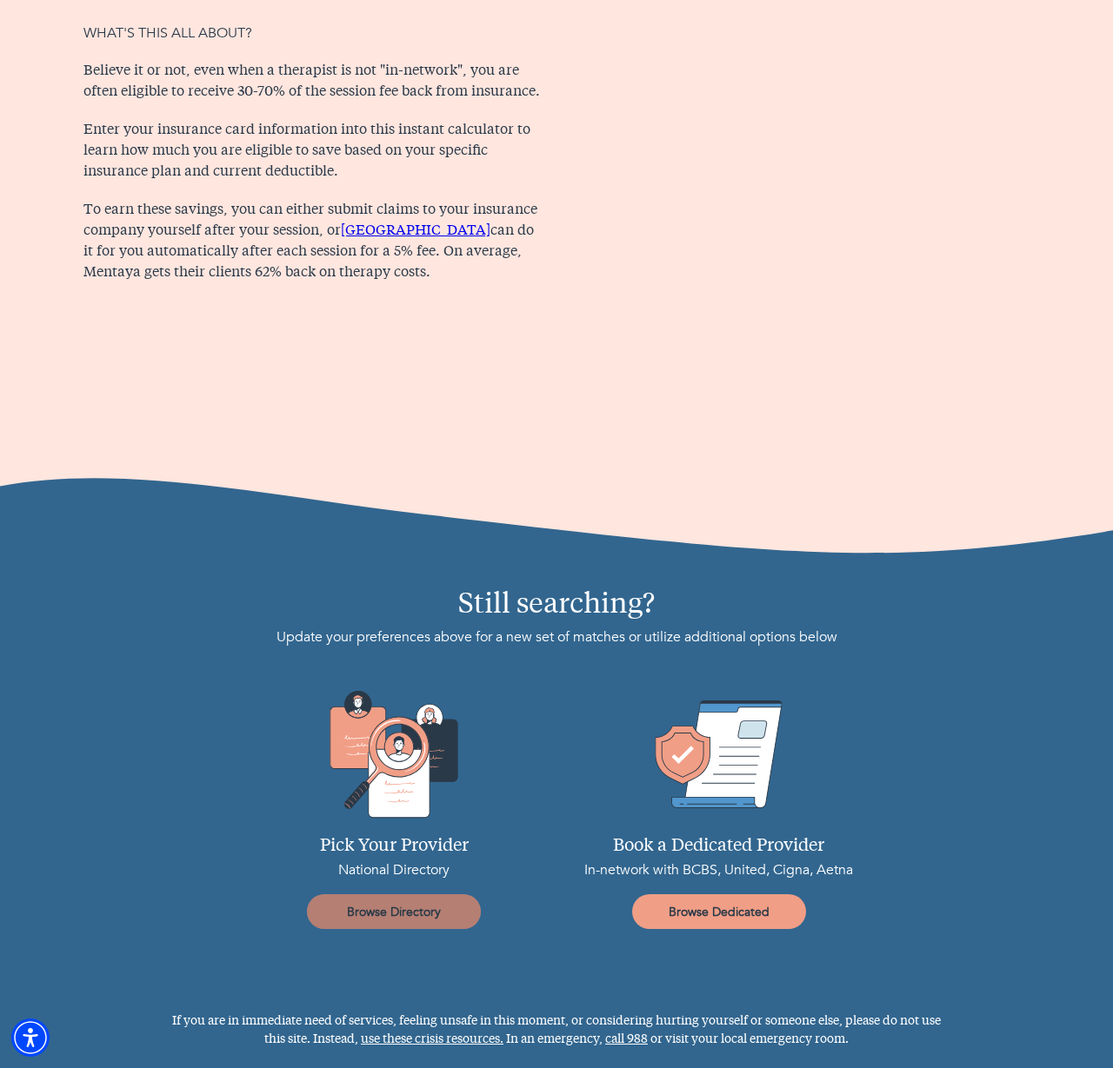
click at [384, 909] on span "Browse Directory" at bounding box center [394, 912] width 160 height 17
click at [721, 920] on link "Browse Dedicated" at bounding box center [719, 912] width 174 height 35
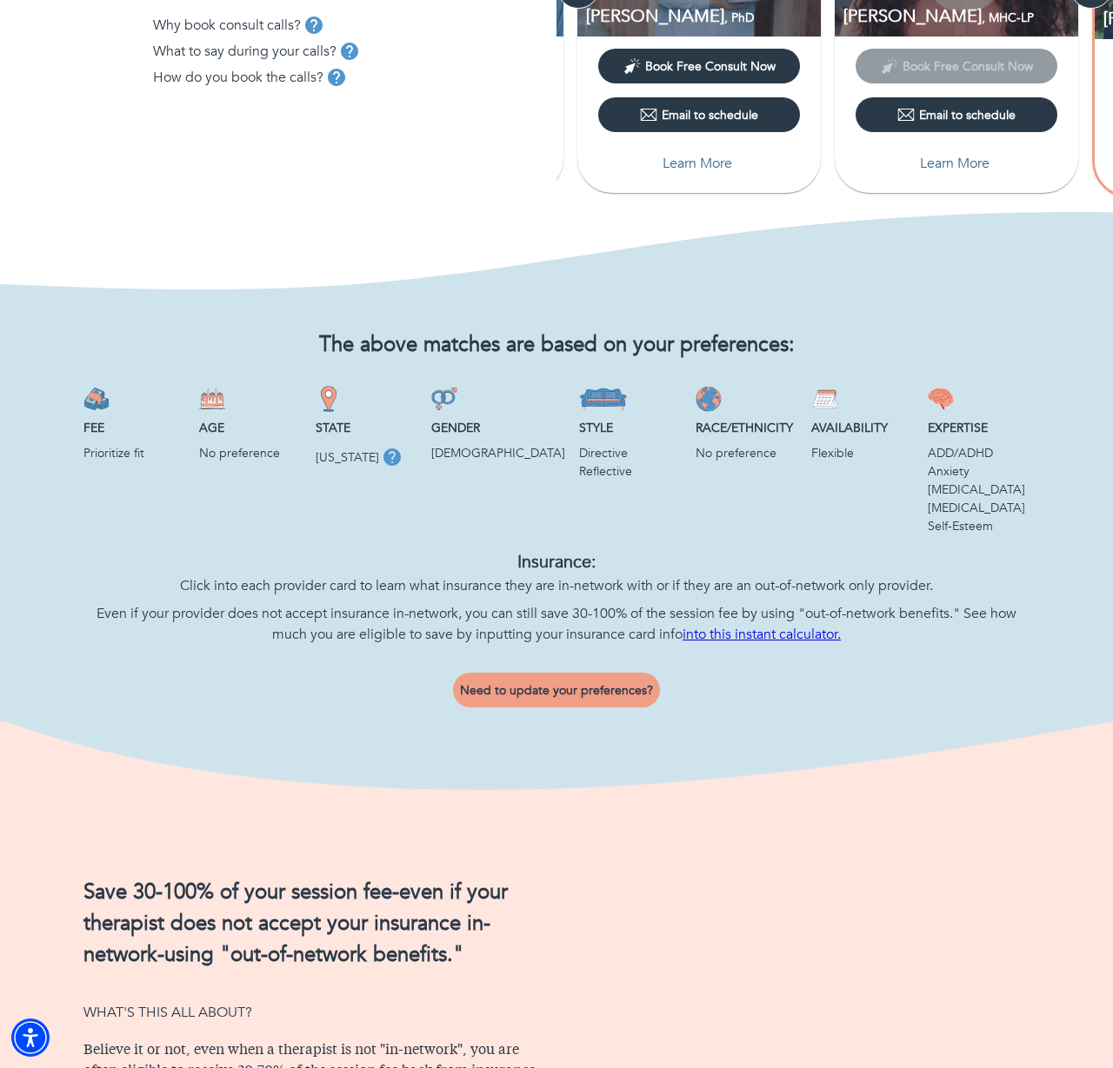
scroll to position [0, 0]
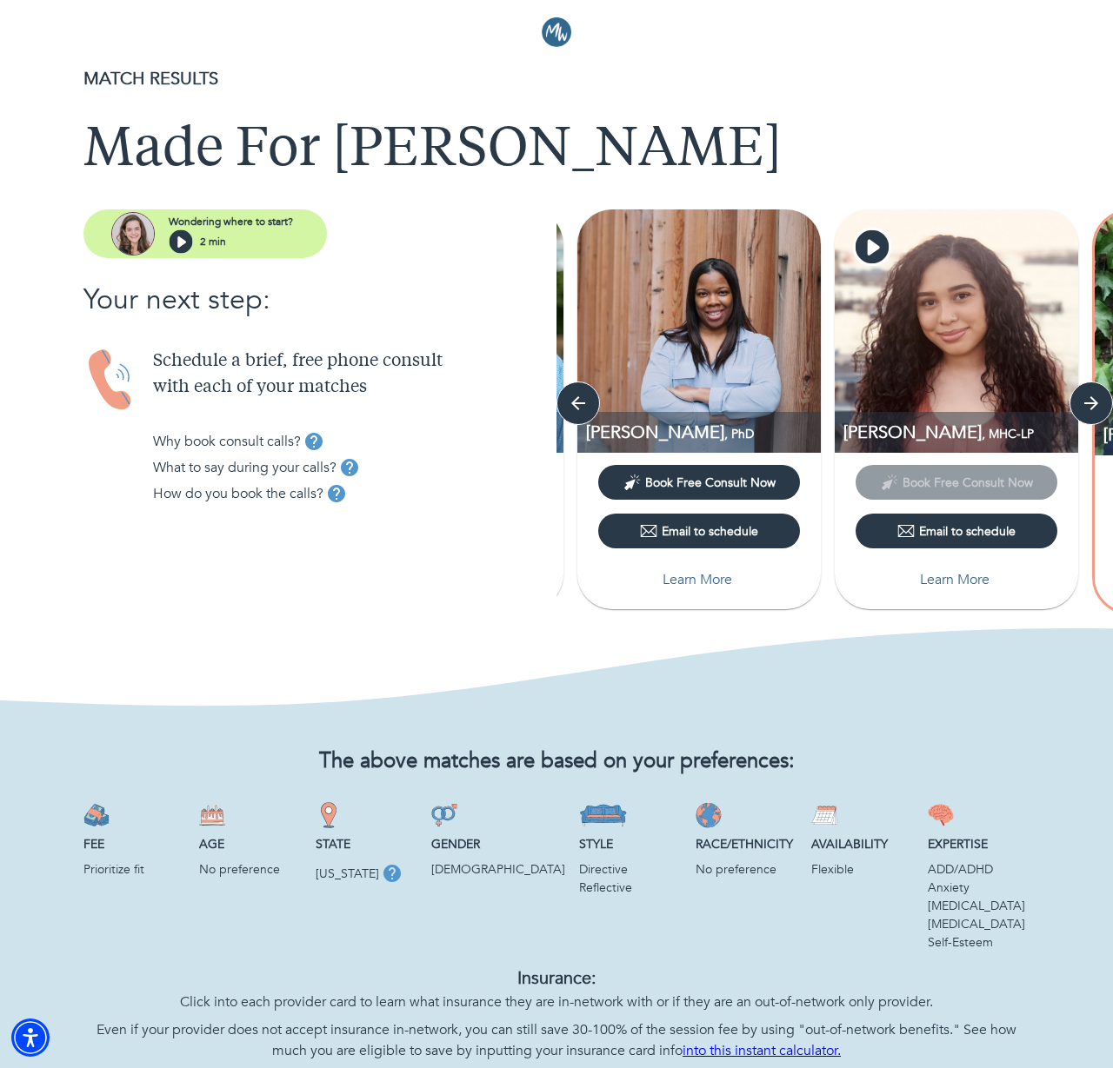
click at [556, 33] on img at bounding box center [557, 32] width 30 height 30
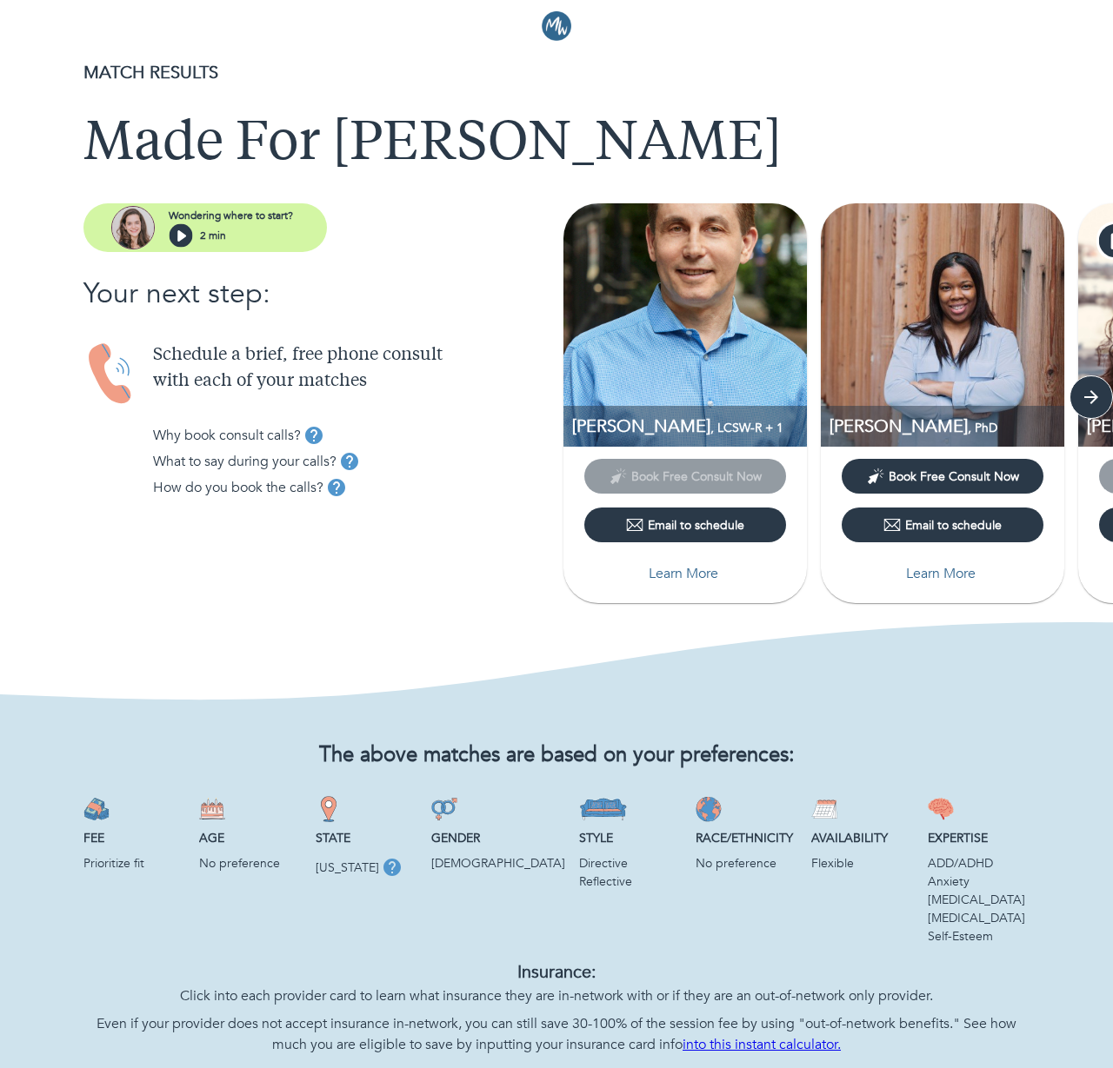
scroll to position [8, 0]
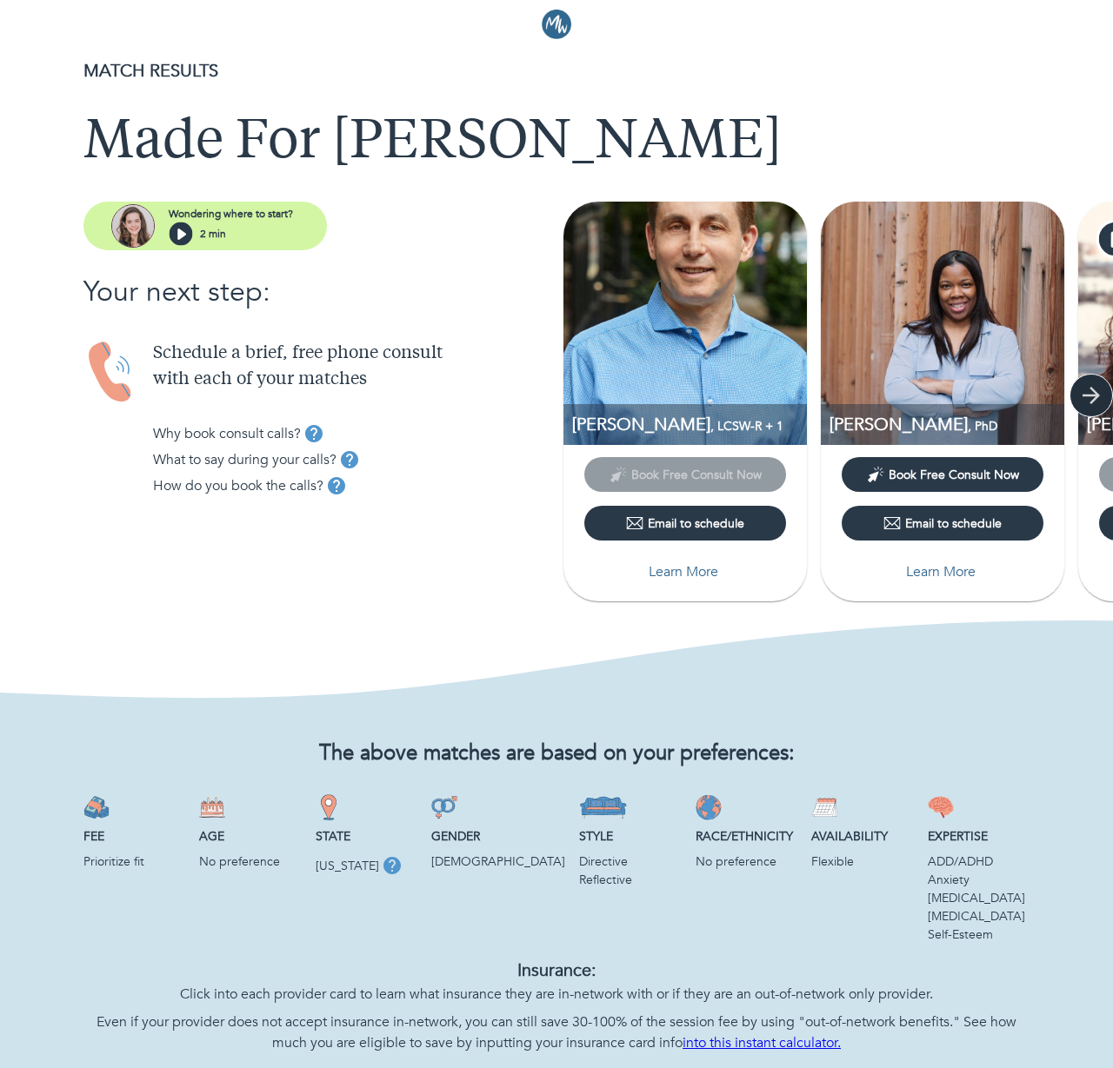
click at [1096, 399] on icon "button" at bounding box center [1091, 396] width 26 height 26
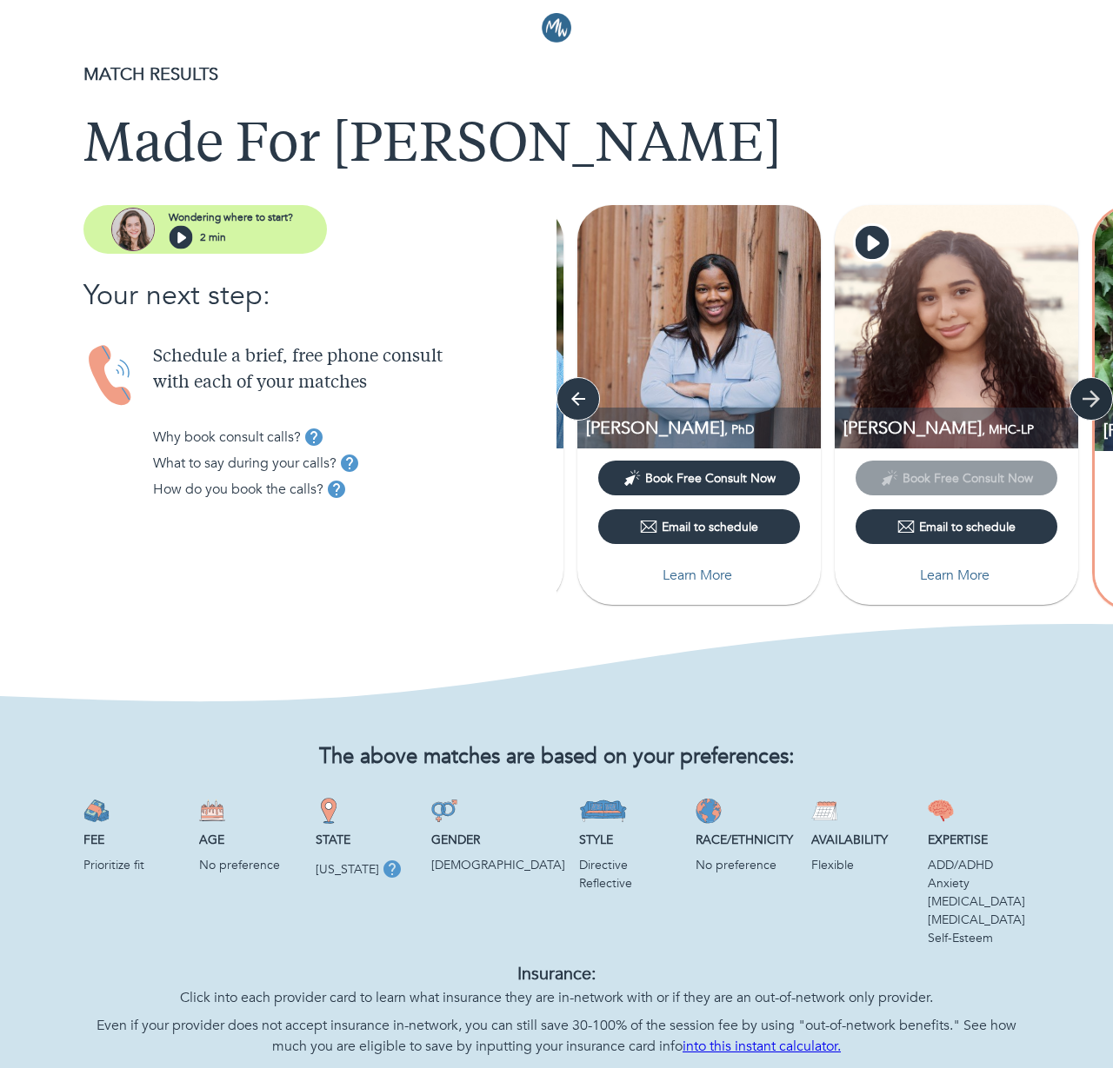
click at [1096, 399] on icon "button" at bounding box center [1090, 398] width 17 height 17
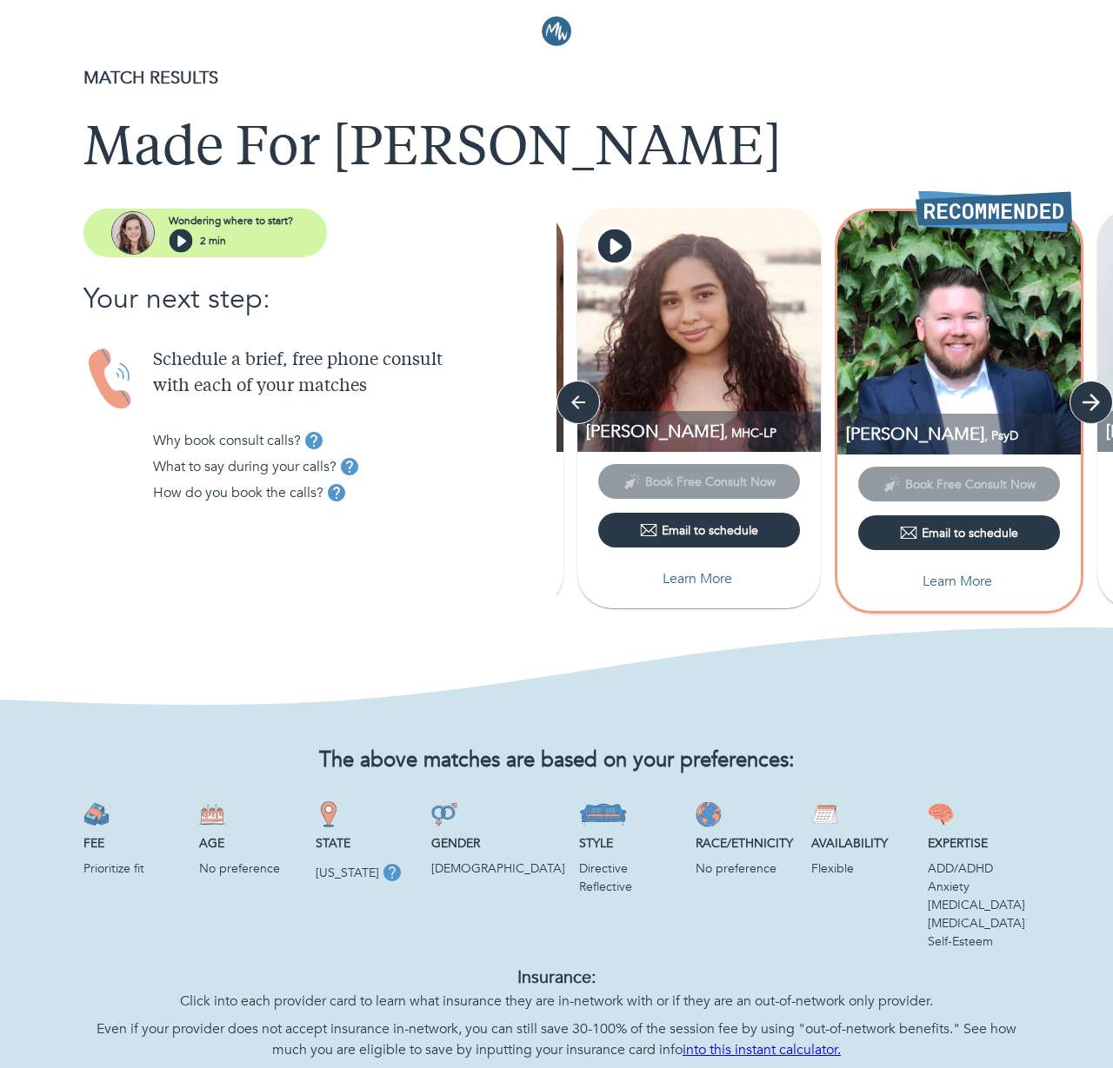
scroll to position [0, 0]
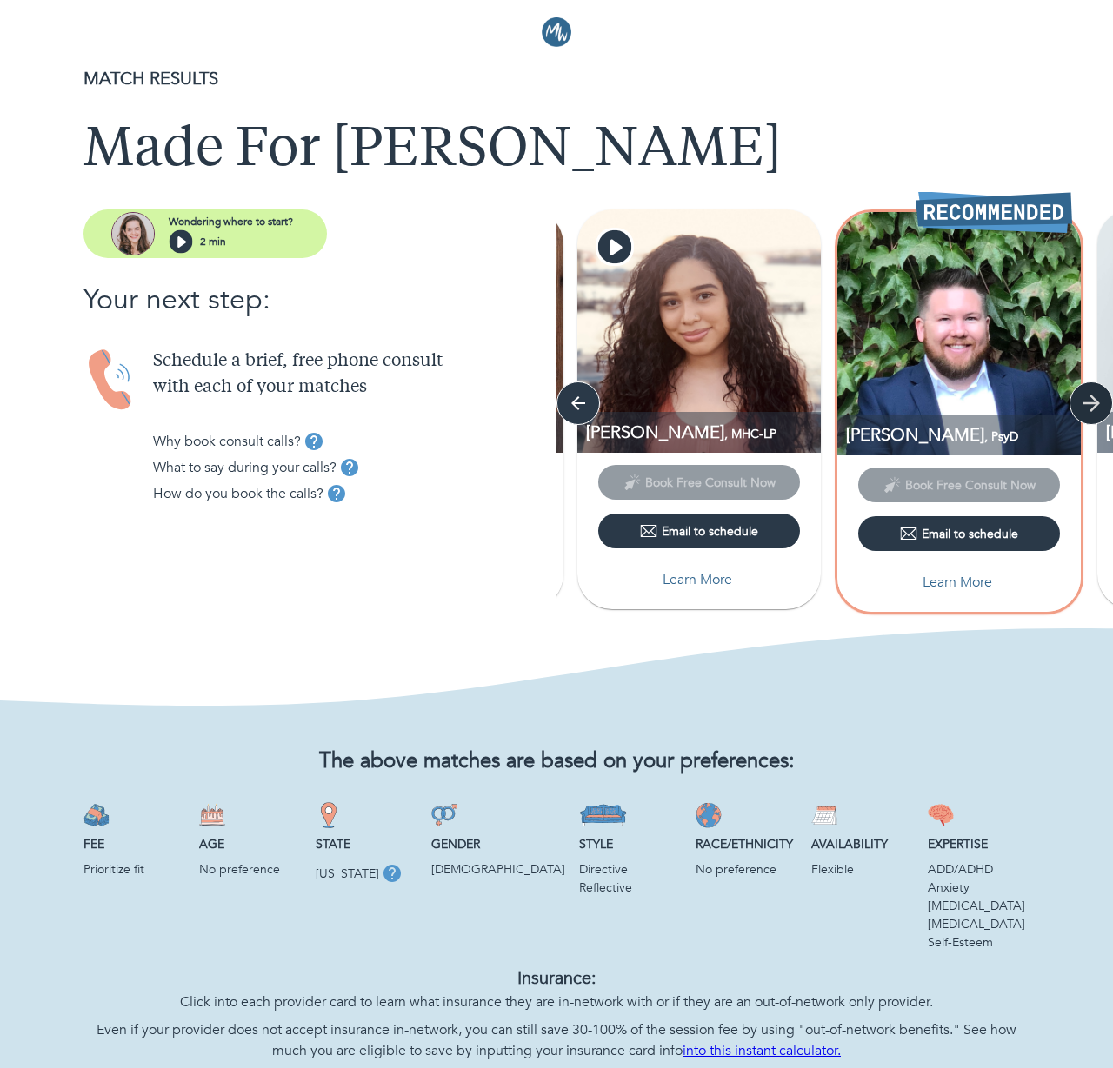
click at [1096, 398] on icon "button" at bounding box center [1091, 403] width 26 height 26
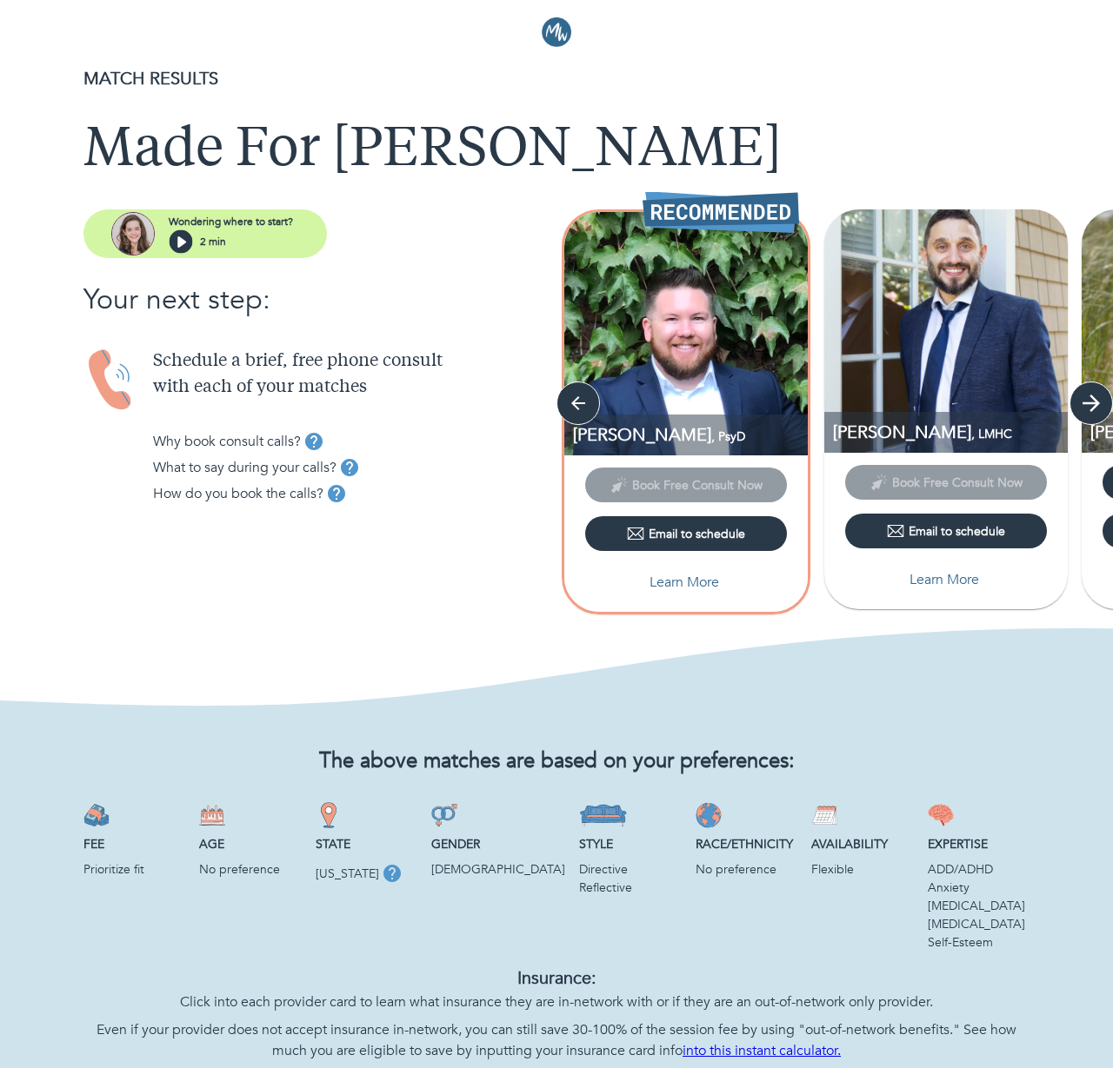
click at [1096, 398] on icon "button" at bounding box center [1091, 403] width 26 height 26
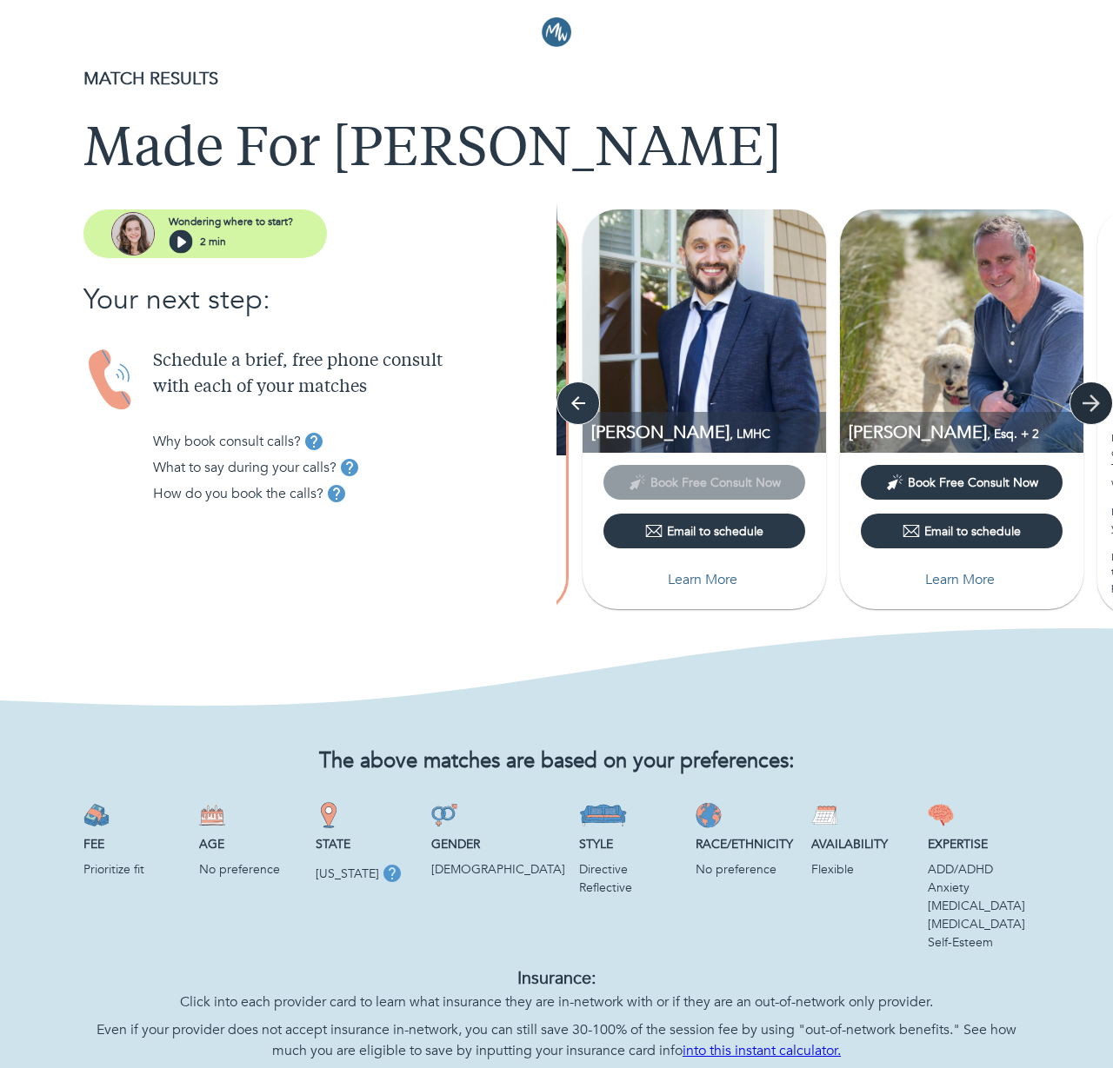
click at [1096, 398] on icon "button" at bounding box center [1091, 403] width 26 height 26
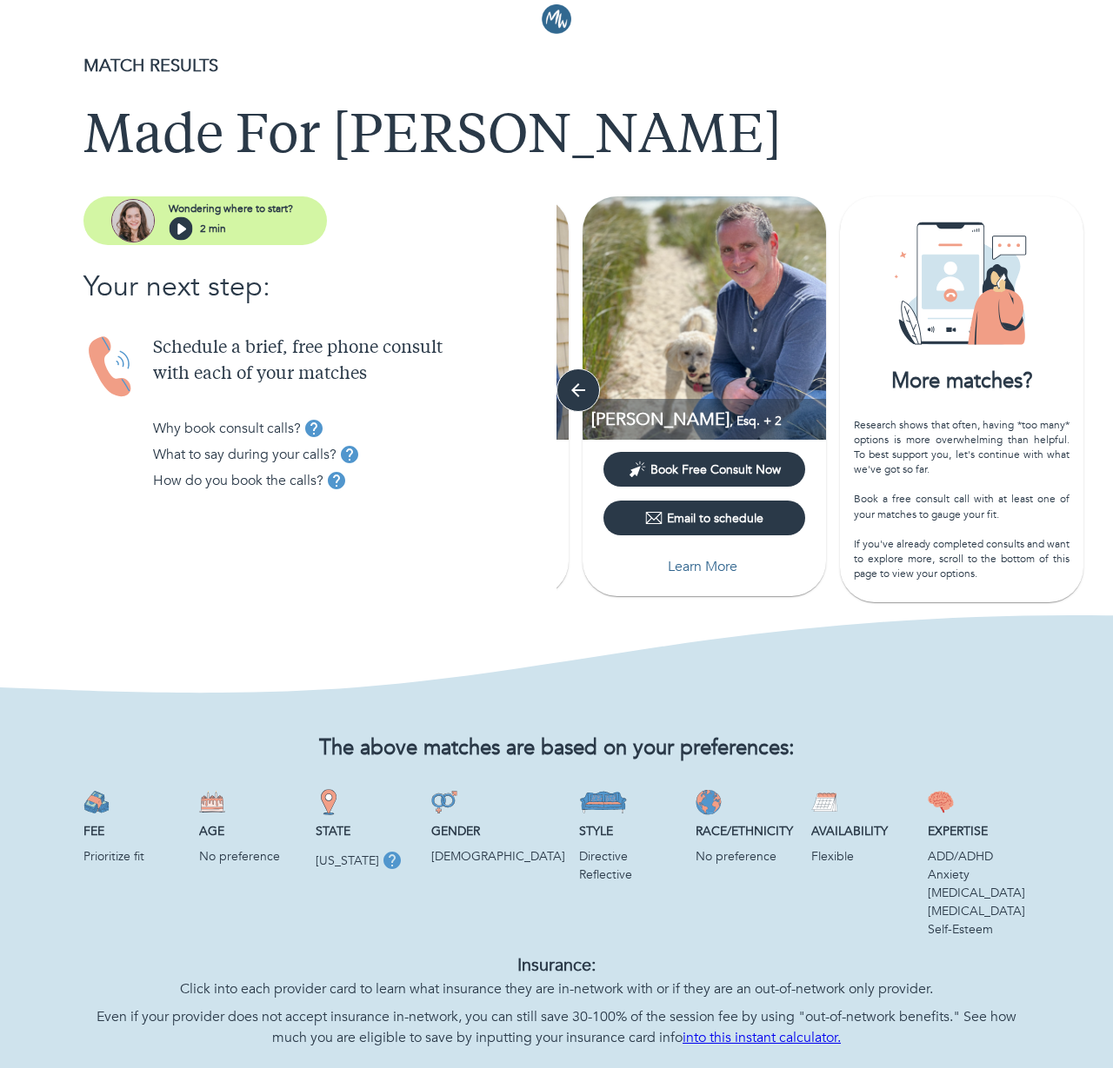
scroll to position [17, 0]
